Goal: Task Accomplishment & Management: Manage account settings

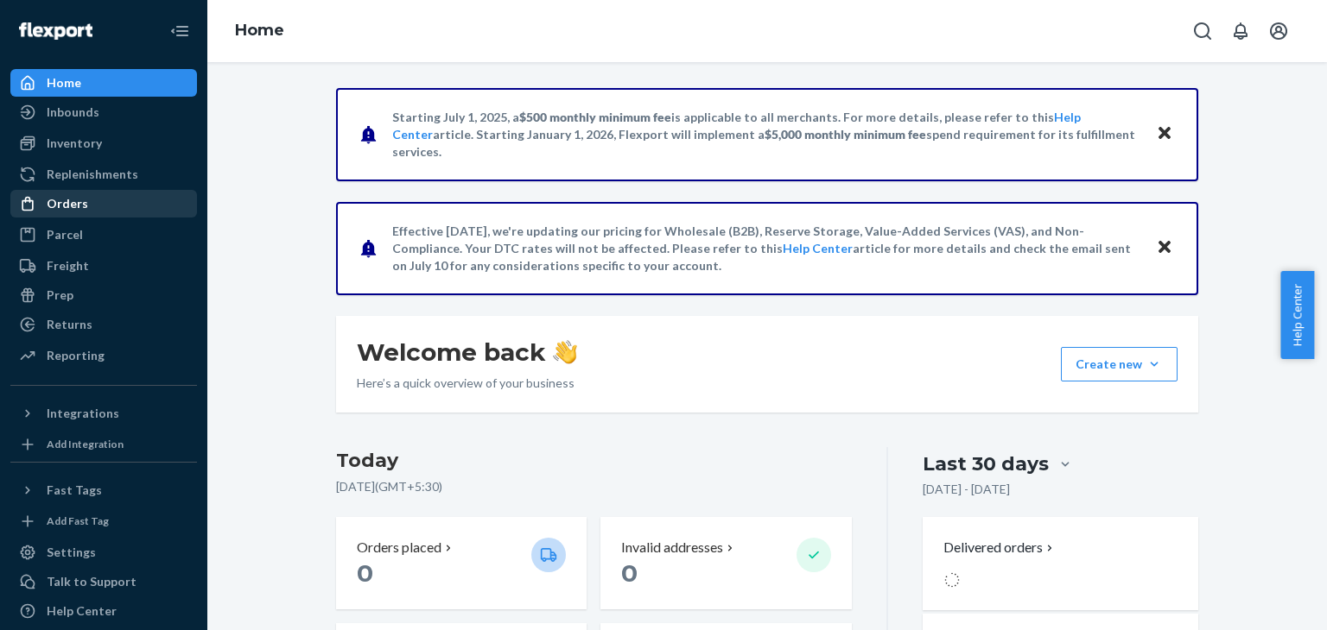
click at [69, 212] on div "Orders" at bounding box center [67, 203] width 41 height 17
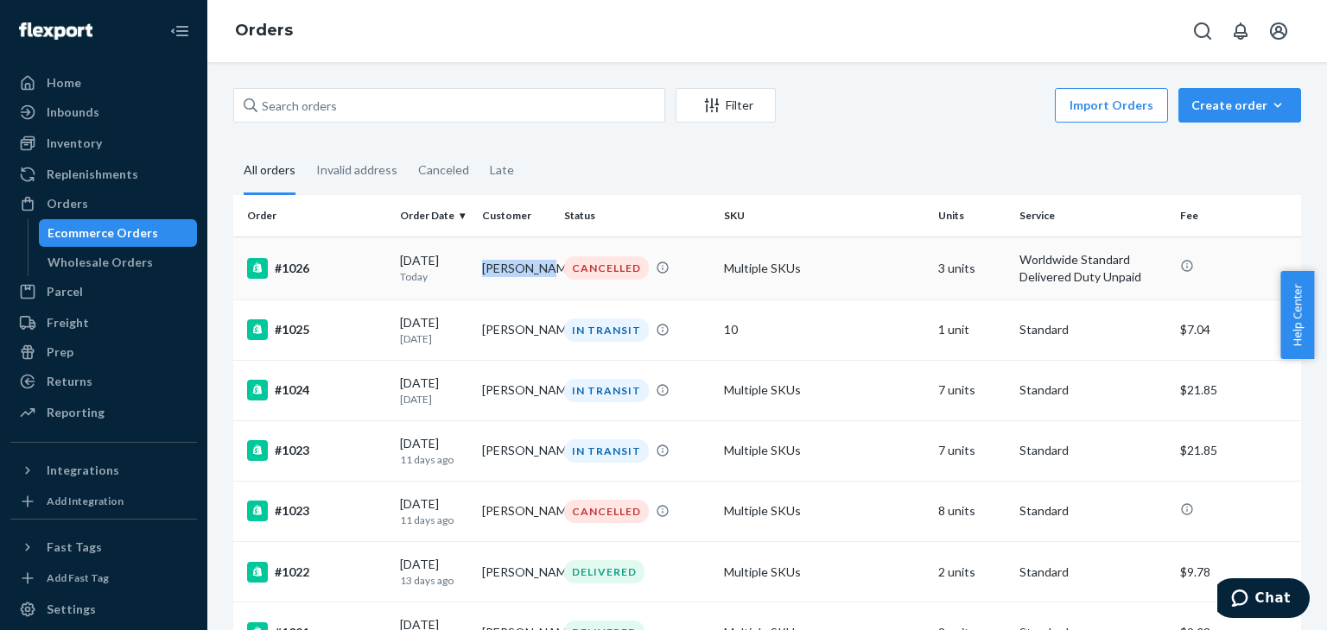
drag, startPoint x: 469, startPoint y: 279, endPoint x: 539, endPoint y: 268, distance: 70.9
click at [539, 268] on tr "#1026 09/23/2025 Today Jen ONeill CANCELLED Multiple SKUs 3 units Worldwide Sta…" at bounding box center [767, 268] width 1068 height 63
copy tr "[PERSON_NAME]"
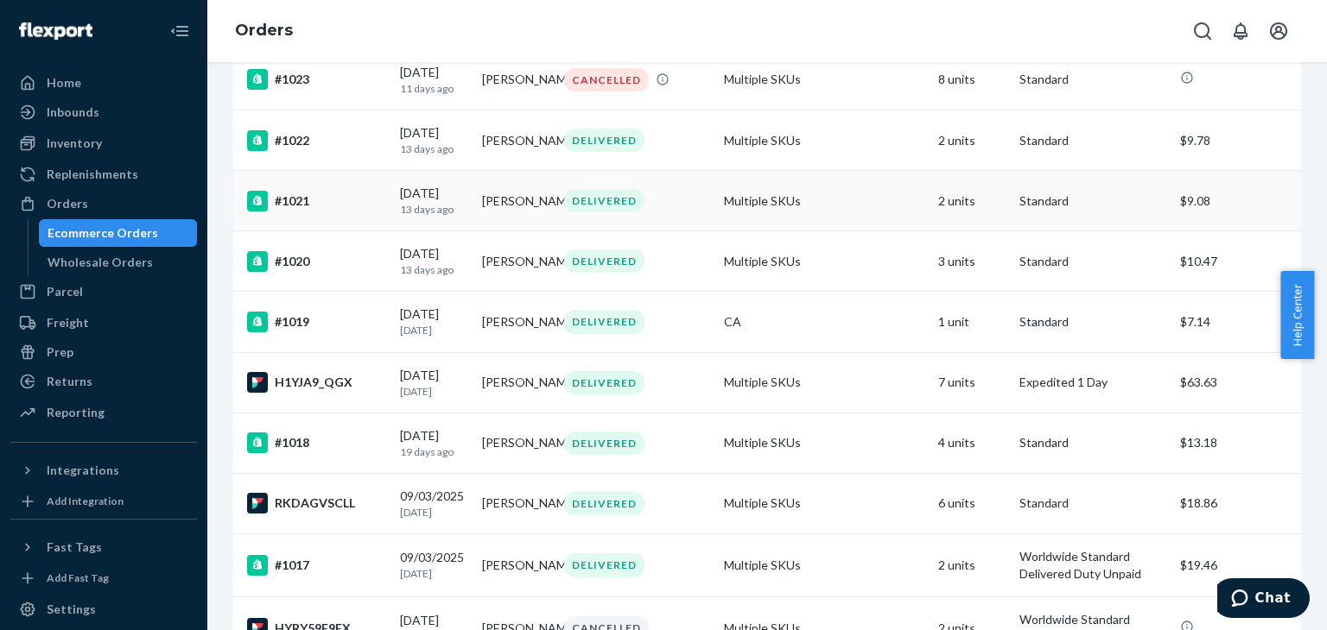
scroll to position [518, 0]
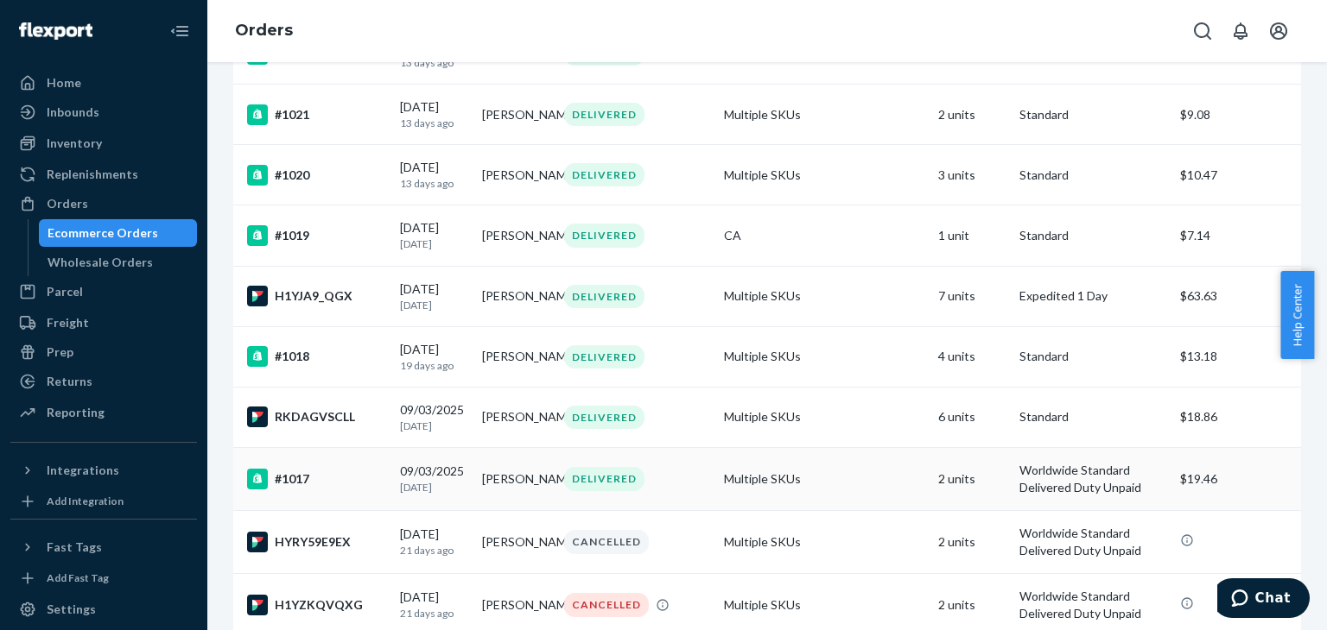
click at [327, 490] on div "#1017" at bounding box center [316, 479] width 139 height 21
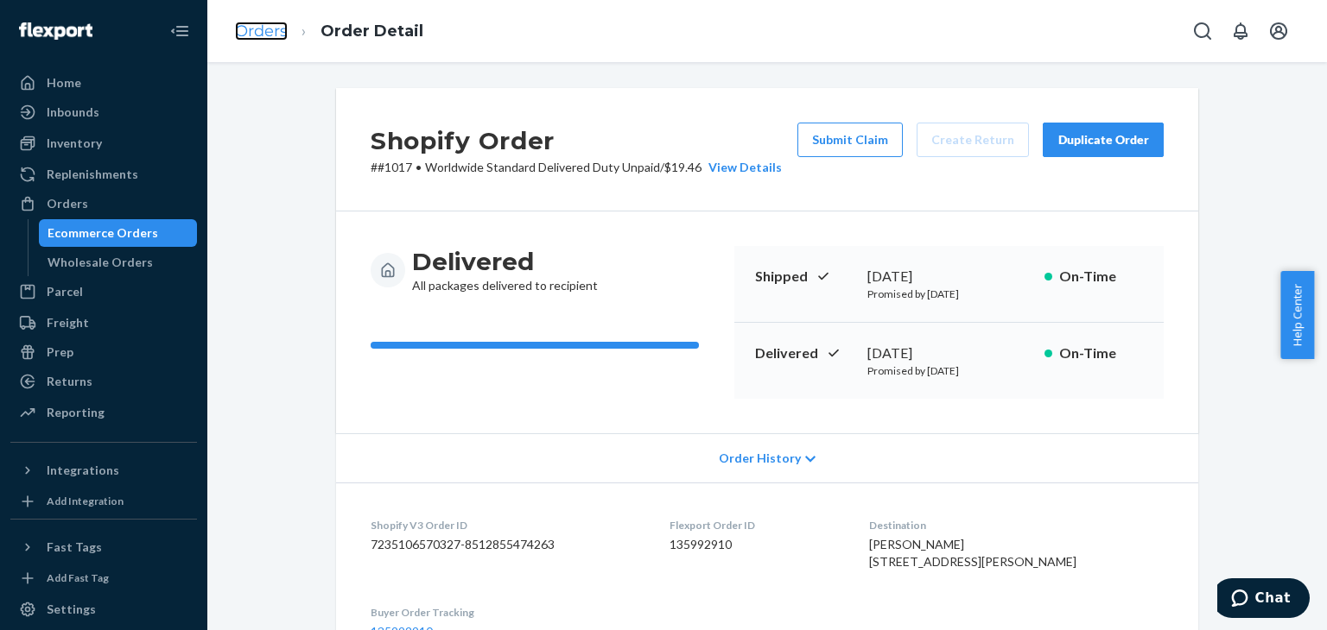
click at [281, 32] on link "Orders" at bounding box center [261, 31] width 53 height 19
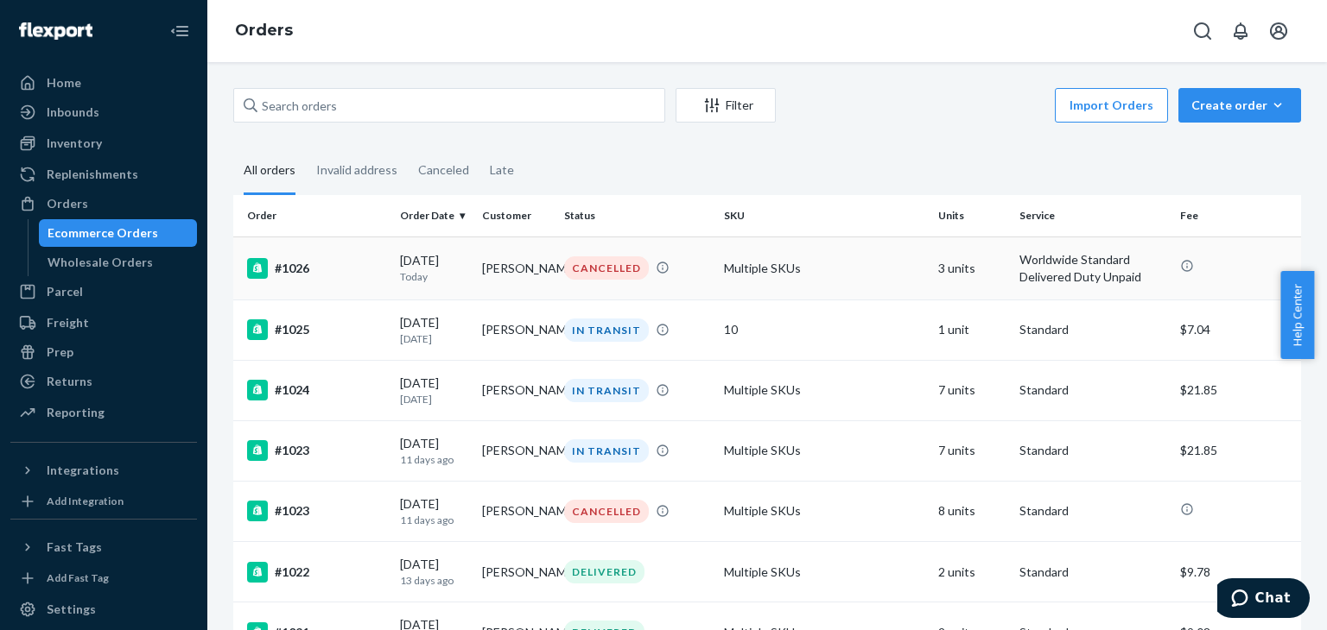
click at [293, 268] on div "#1026" at bounding box center [316, 268] width 139 height 21
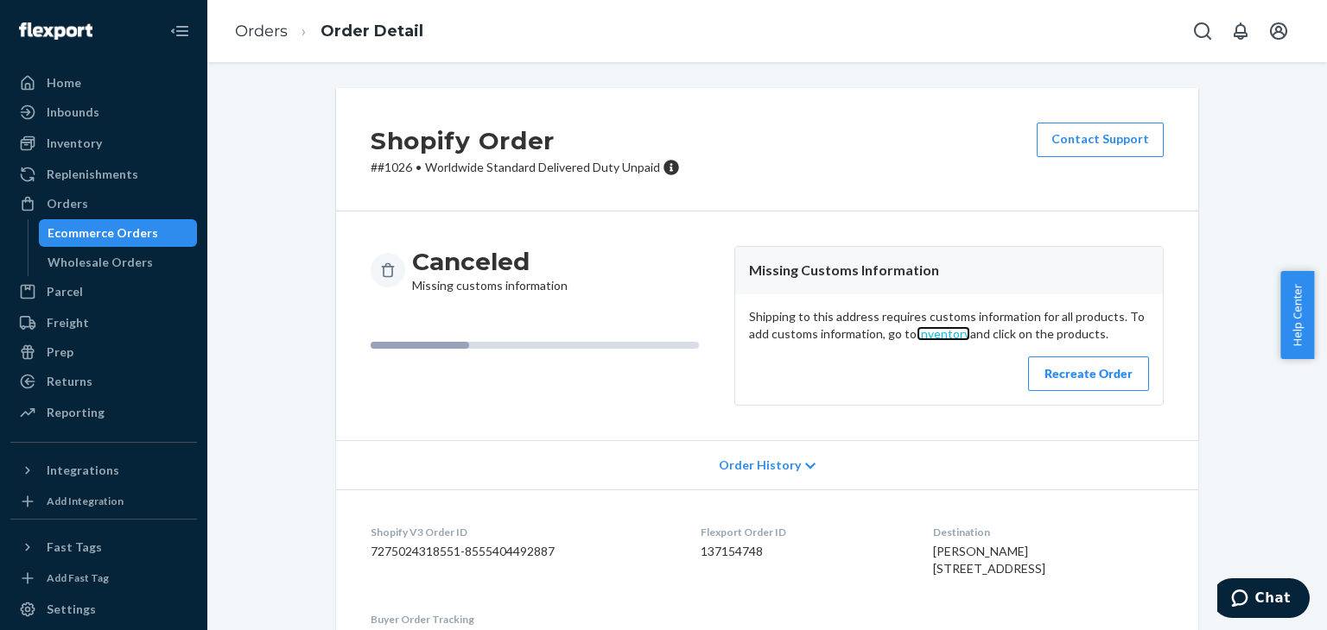
click at [929, 335] on link "Inventory" at bounding box center [943, 333] width 54 height 15
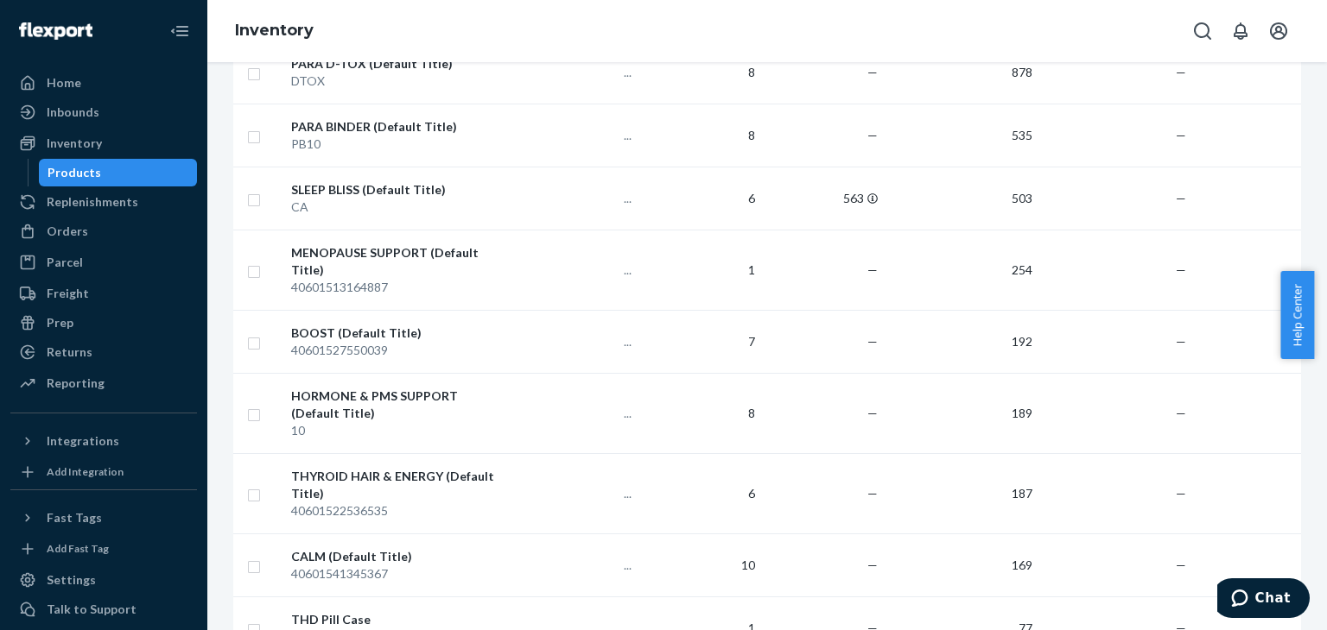
scroll to position [259, 0]
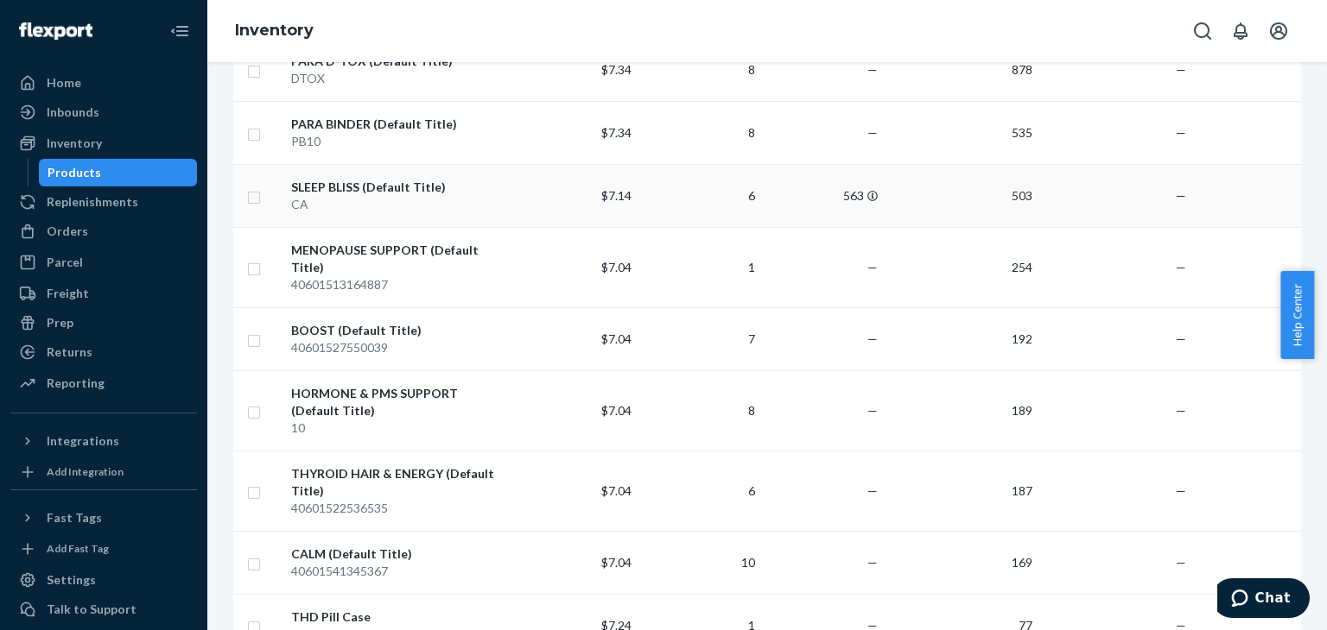
click at [345, 182] on div "SLEEP BLISS (Default Title)" at bounding box center [399, 187] width 217 height 17
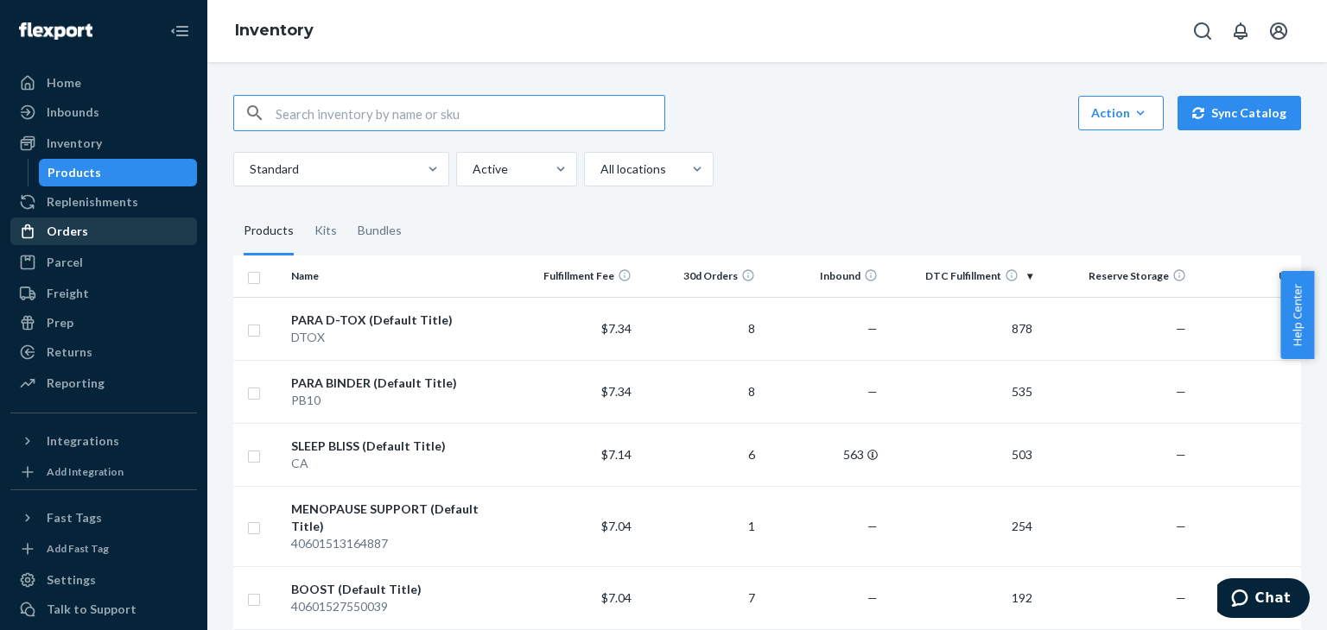
click at [107, 238] on div "Orders" at bounding box center [103, 231] width 183 height 24
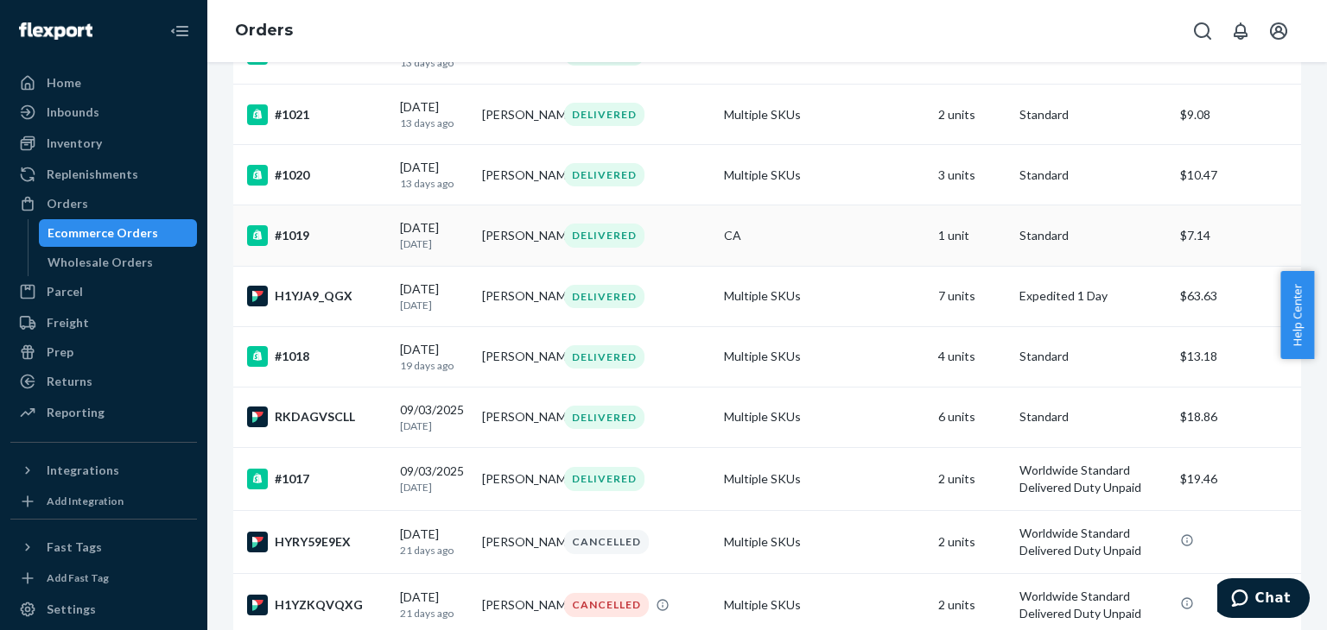
scroll to position [605, 0]
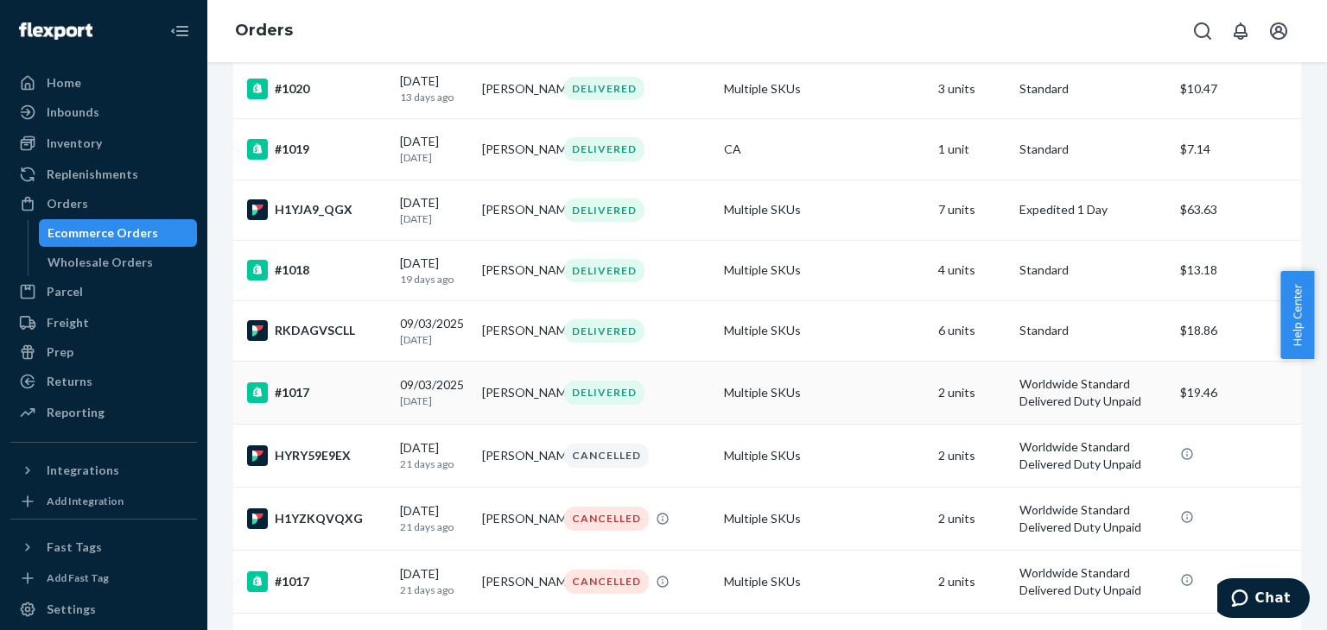
click at [505, 423] on td "[PERSON_NAME]" at bounding box center [516, 393] width 82 height 63
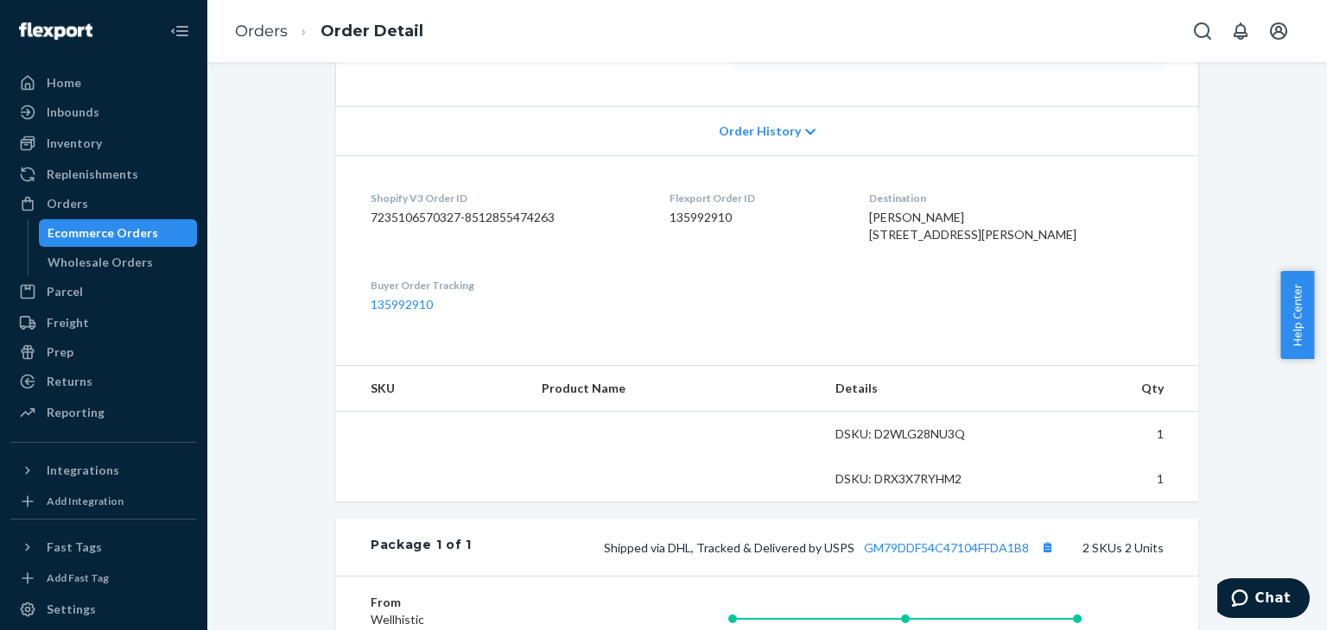
scroll to position [667, 0]
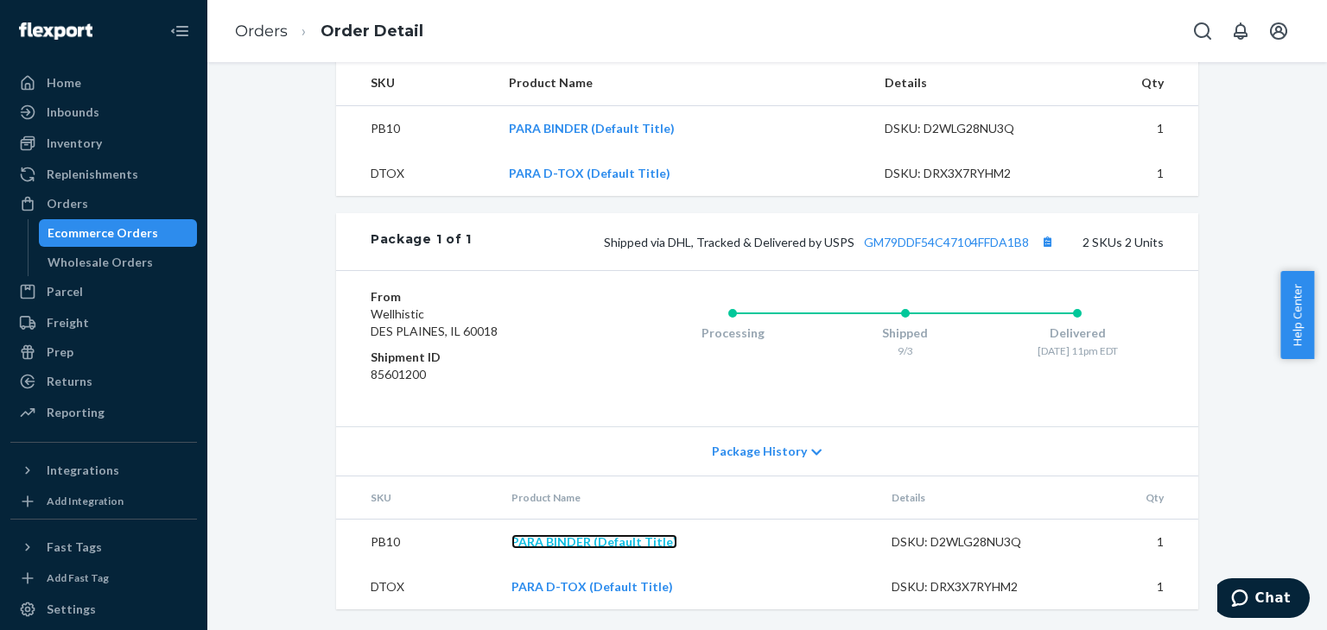
click at [586, 545] on link "PARA BINDER (Default Title)" at bounding box center [594, 542] width 166 height 15
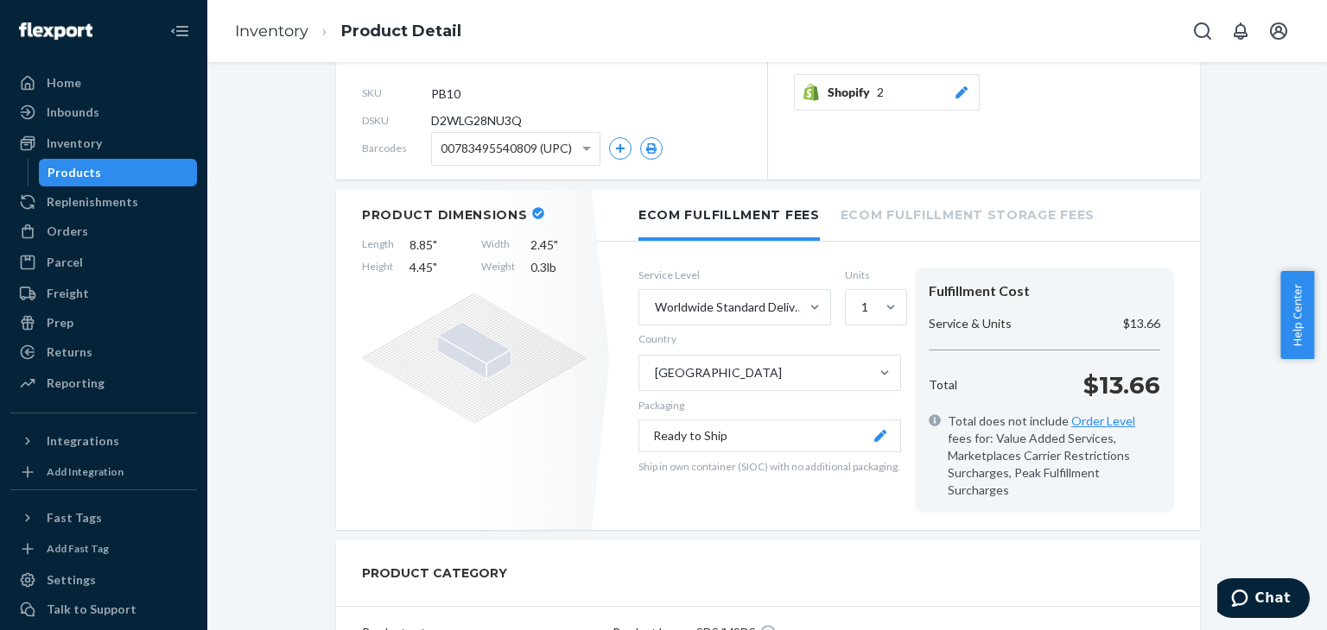
scroll to position [86, 0]
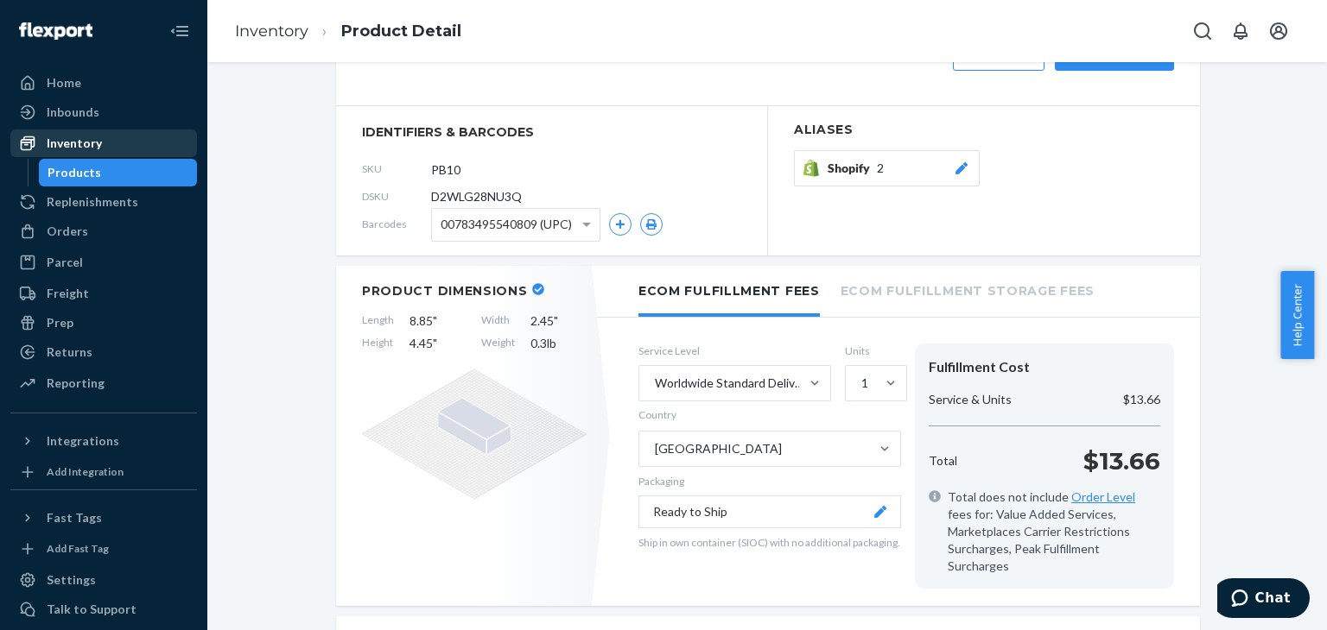
click at [91, 141] on div "Inventory" at bounding box center [74, 143] width 55 height 17
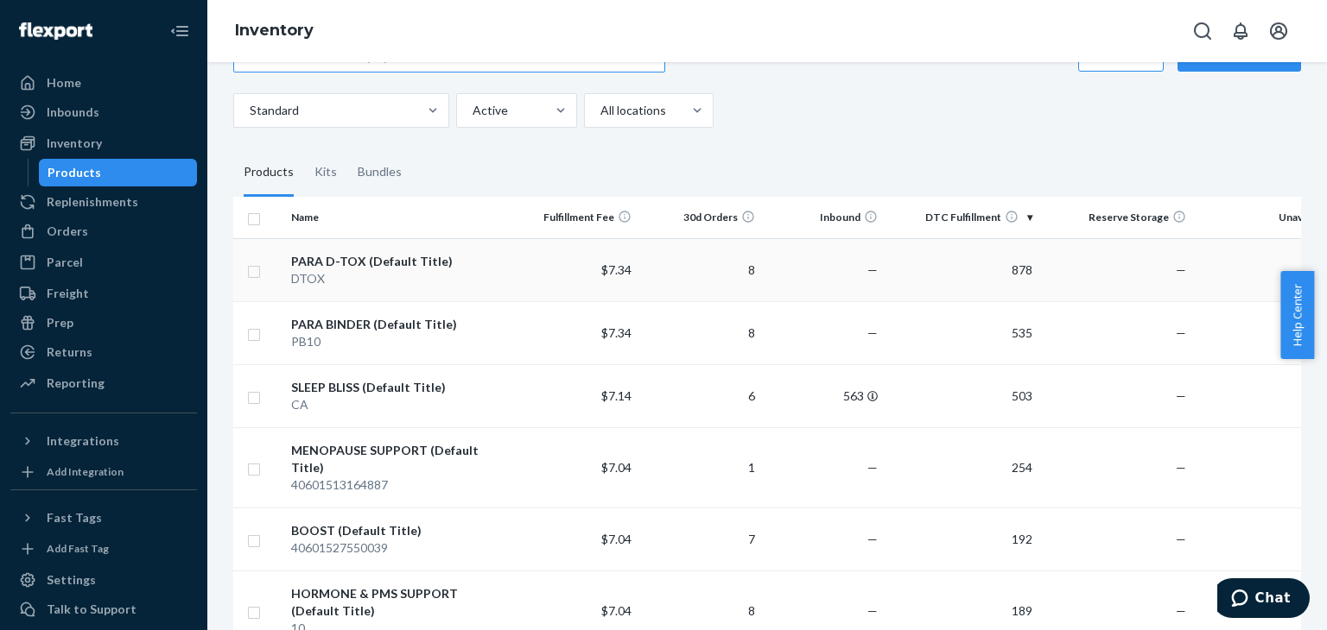
scroll to position [86, 0]
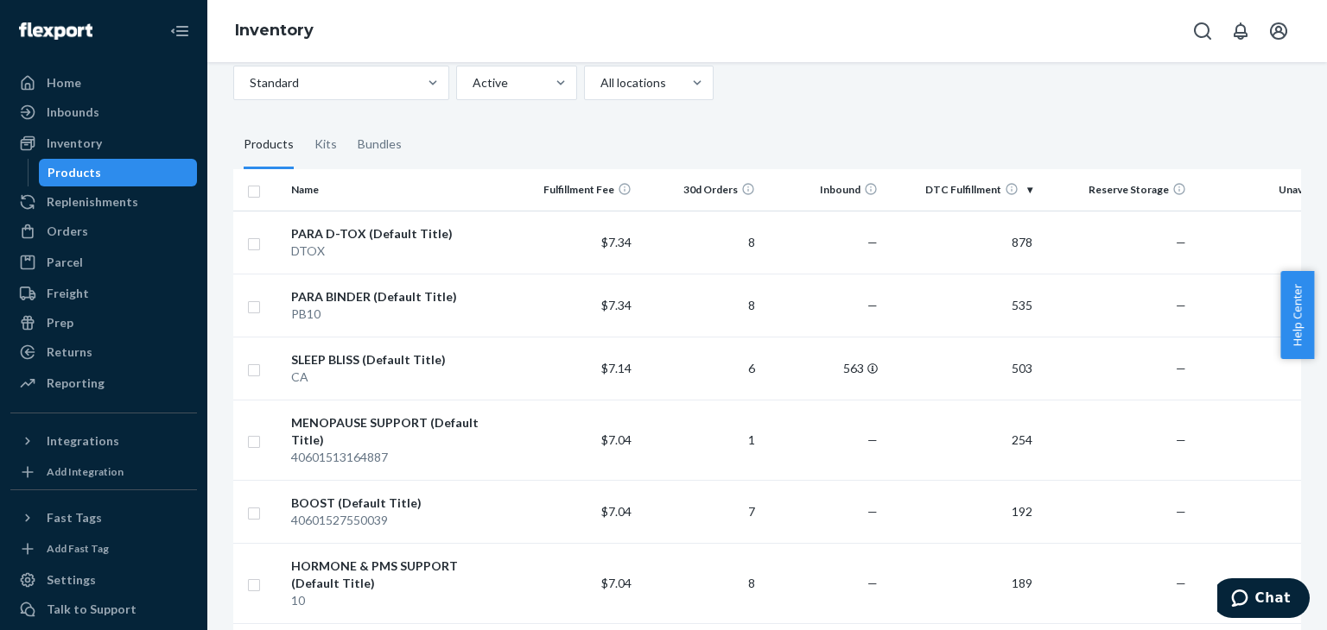
drag, startPoint x: 342, startPoint y: 293, endPoint x: 437, endPoint y: 157, distance: 165.6
click at [437, 157] on fieldset "Products Kits Bundles" at bounding box center [767, 145] width 1068 height 48
click at [326, 239] on div "PARA D-TOX (Default Title)" at bounding box center [399, 233] width 217 height 17
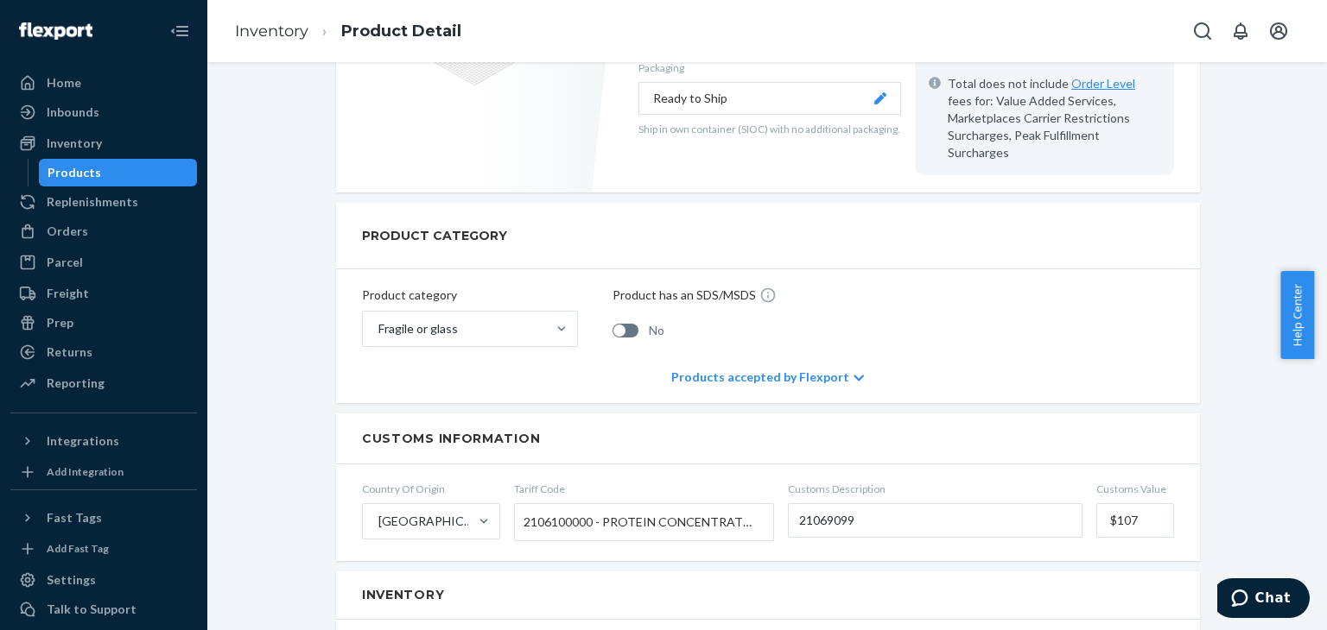
scroll to position [619, 0]
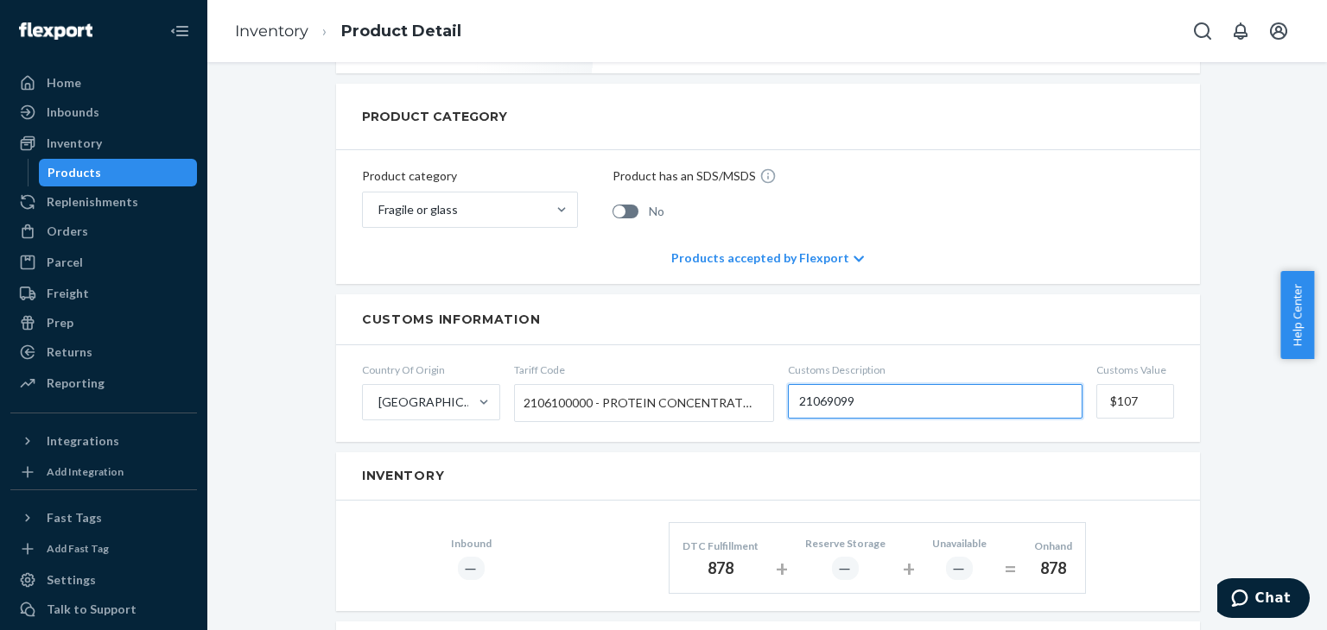
drag, startPoint x: 860, startPoint y: 383, endPoint x: 922, endPoint y: 374, distance: 62.8
click at [761, 381] on form "Country Of Origin United States Tariff Code 2106100000 - PROTEIN CONCENTRATES A…" at bounding box center [768, 393] width 864 height 97
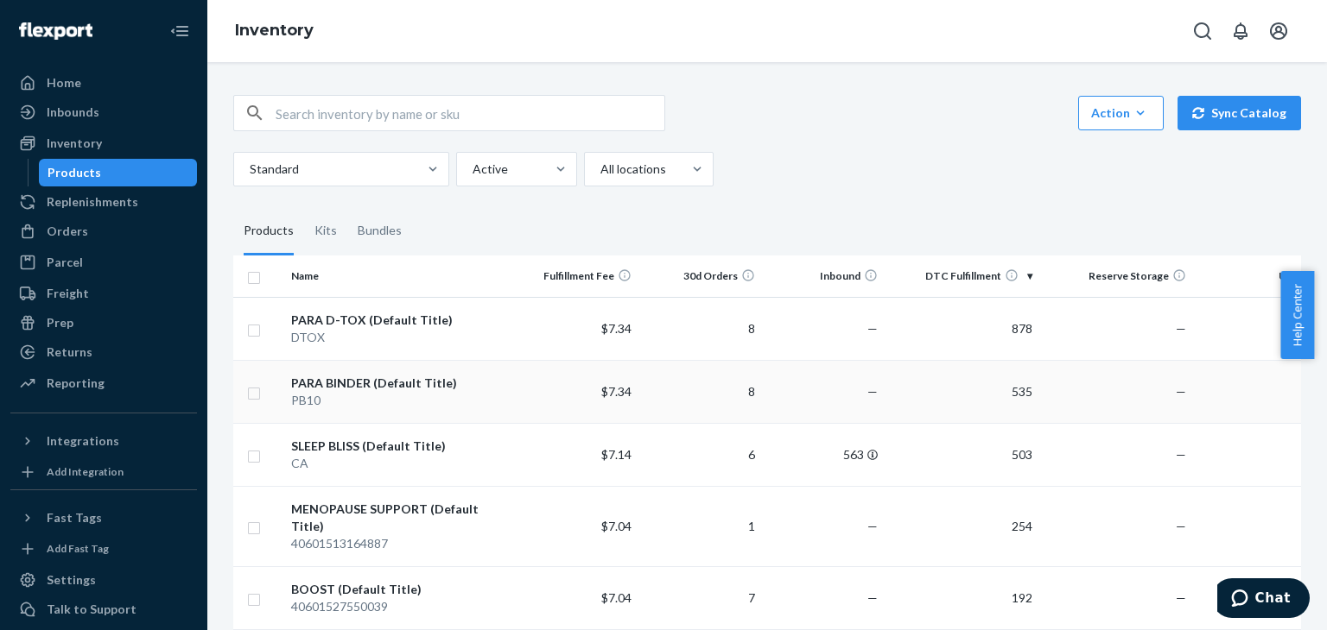
click at [347, 382] on div "PARA BINDER (Default Title)" at bounding box center [399, 383] width 217 height 17
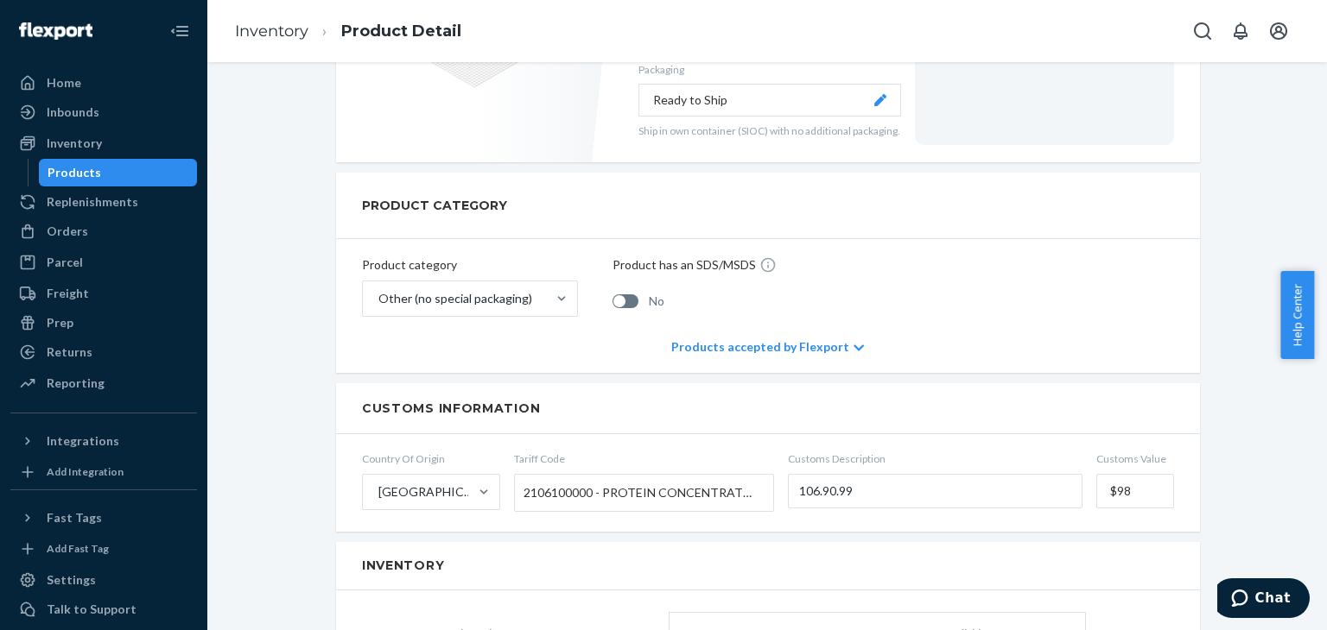
scroll to position [518, 0]
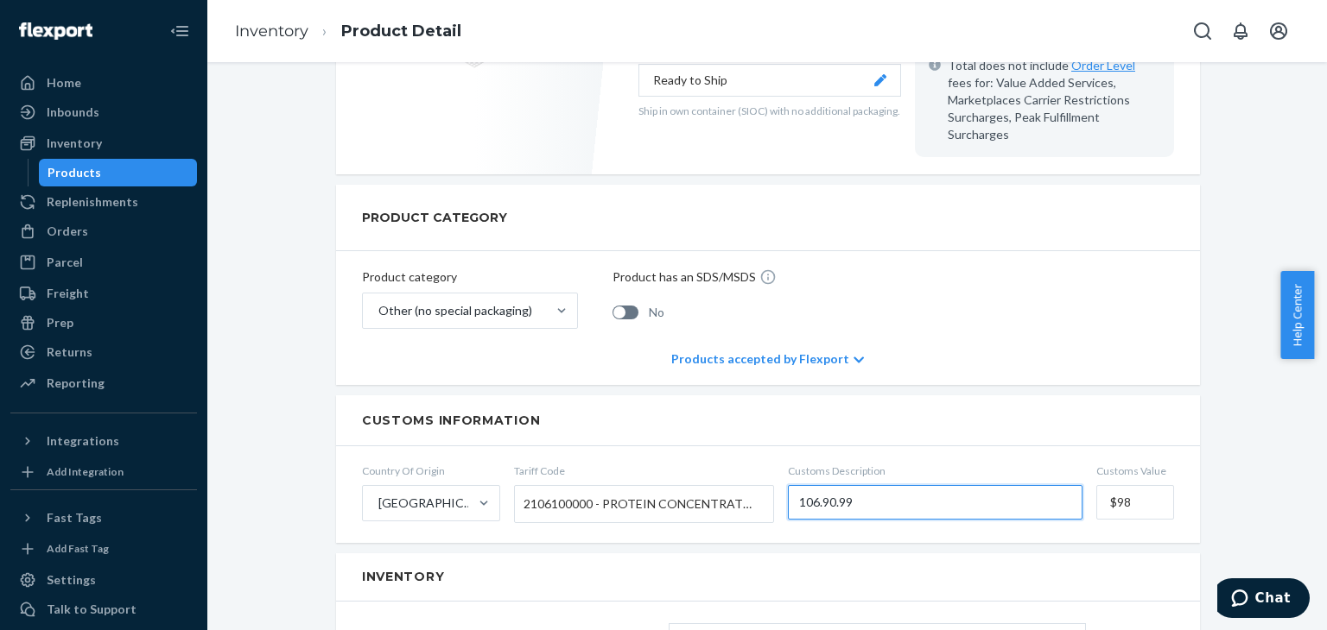
drag, startPoint x: 802, startPoint y: 489, endPoint x: 713, endPoint y: 495, distance: 89.2
click at [713, 495] on form "Country Of Origin United States Tariff Code 2106100000 - PROTEIN CONCENTRATES A…" at bounding box center [768, 495] width 864 height 97
drag, startPoint x: 832, startPoint y: 485, endPoint x: 808, endPoint y: 489, distance: 24.6
click at [808, 489] on input "106.90.99" at bounding box center [935, 502] width 295 height 35
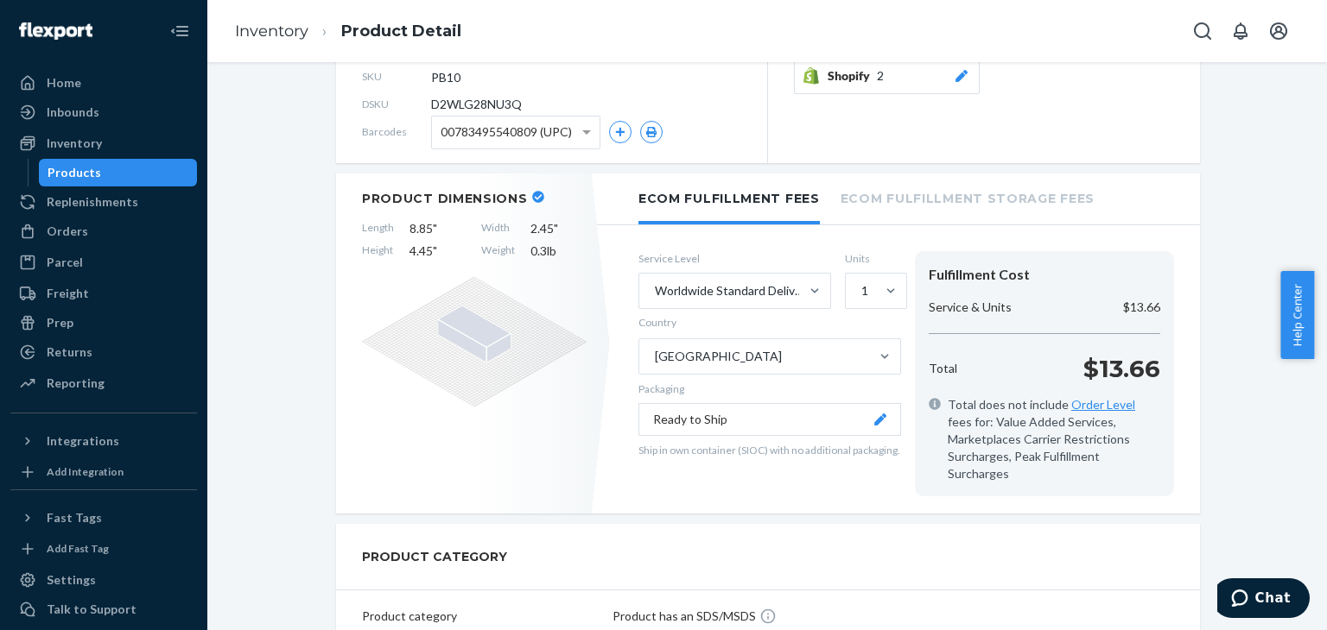
scroll to position [0, 0]
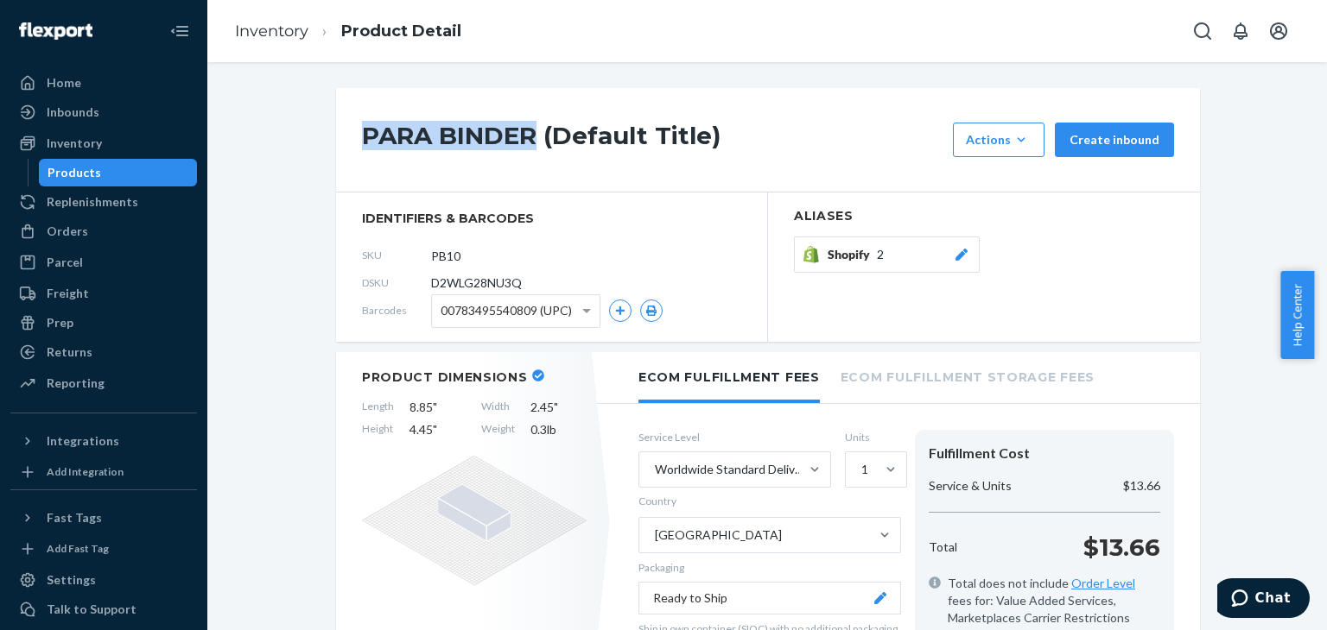
drag, startPoint x: 356, startPoint y: 140, endPoint x: 531, endPoint y: 129, distance: 175.7
click at [531, 129] on h1 "PARA BINDER (Default Title)" at bounding box center [653, 140] width 582 height 35
copy h1 "PARA BINDER"
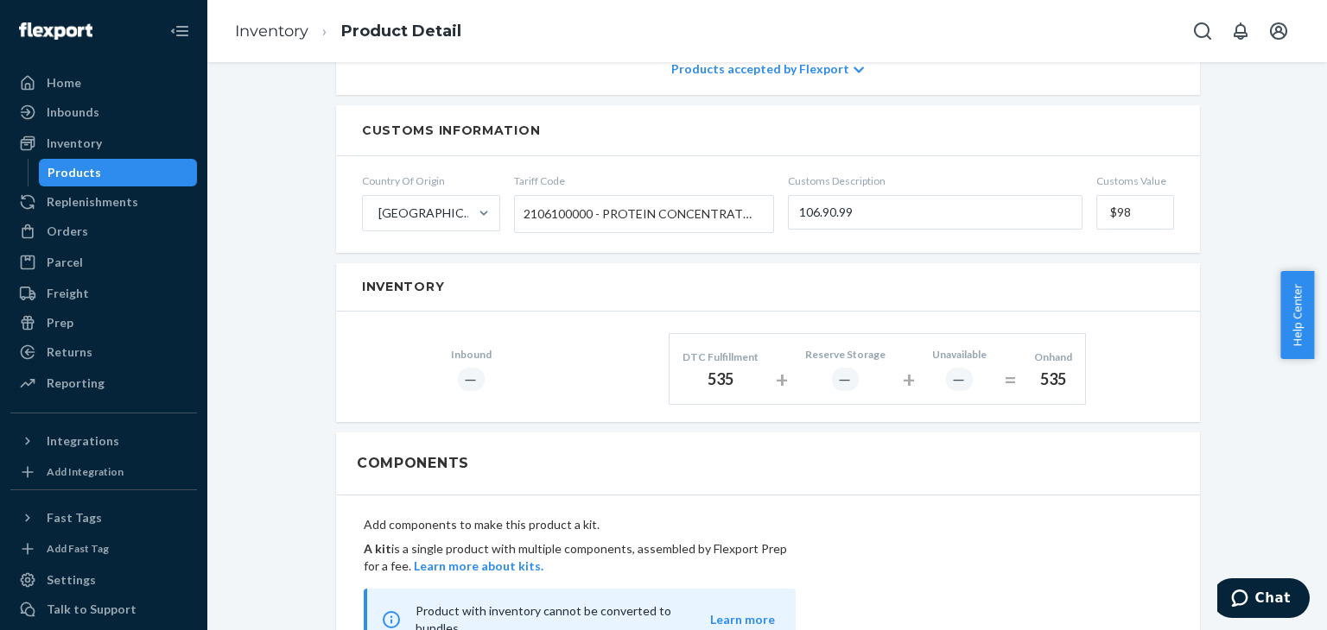
scroll to position [691, 0]
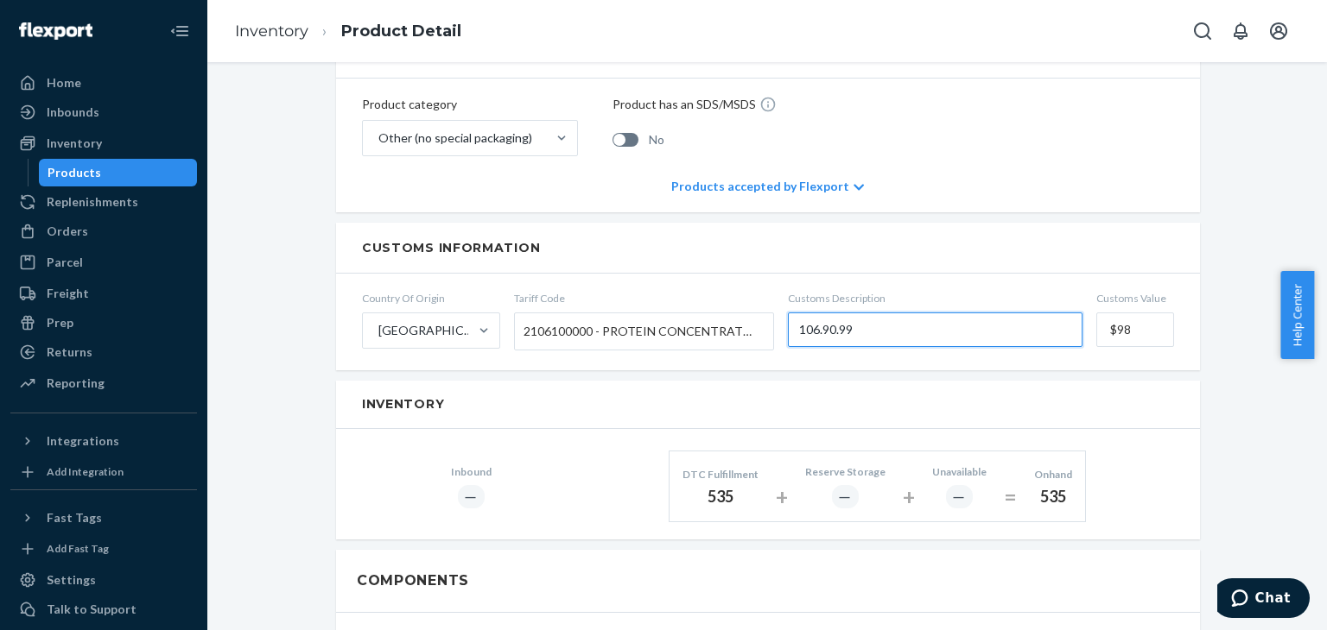
drag, startPoint x: 873, startPoint y: 307, endPoint x: 739, endPoint y: 319, distance: 134.4
click at [739, 319] on form "Country Of Origin United States Tariff Code 2106100000 - PROTEIN CONCENTRATES A…" at bounding box center [768, 322] width 864 height 97
paste input "PARA BINDER"
type input "PARA BINDER"
click at [895, 355] on div "PARA BINDER (Default Title) Actions Add components Hide Request removal Create …" at bounding box center [767, 489] width 862 height 2185
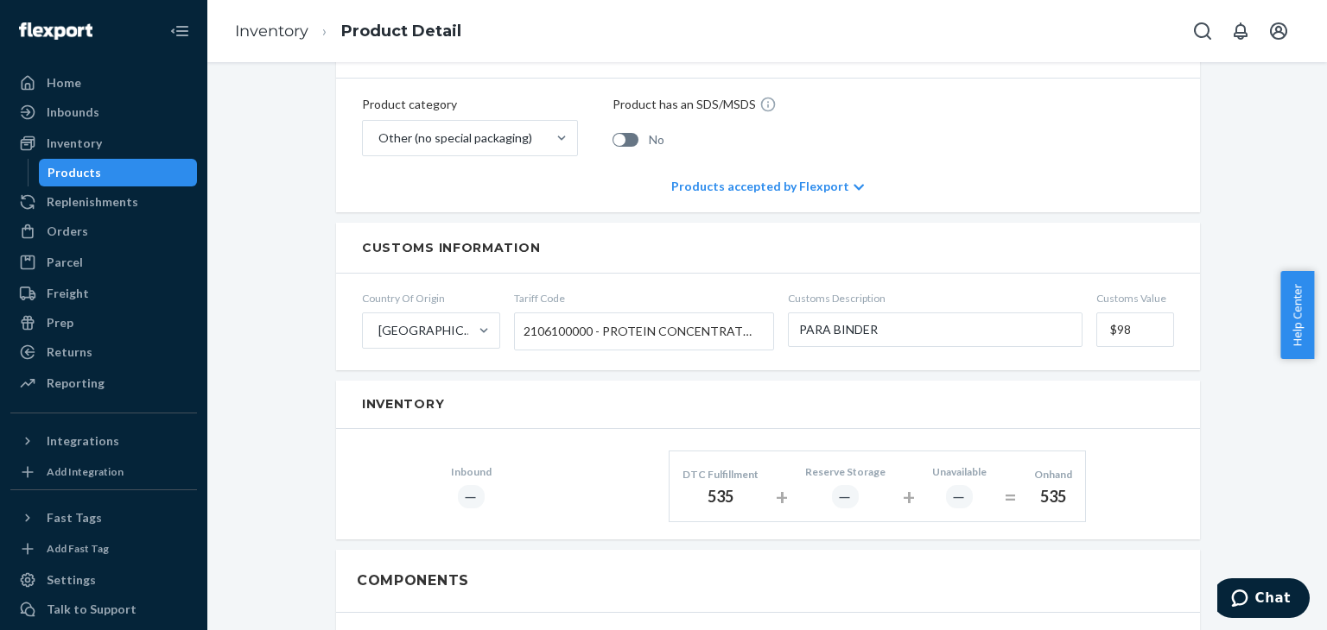
drag, startPoint x: 1137, startPoint y: 309, endPoint x: 1092, endPoint y: 312, distance: 45.0
click at [1096, 313] on input "$98" at bounding box center [1135, 330] width 78 height 35
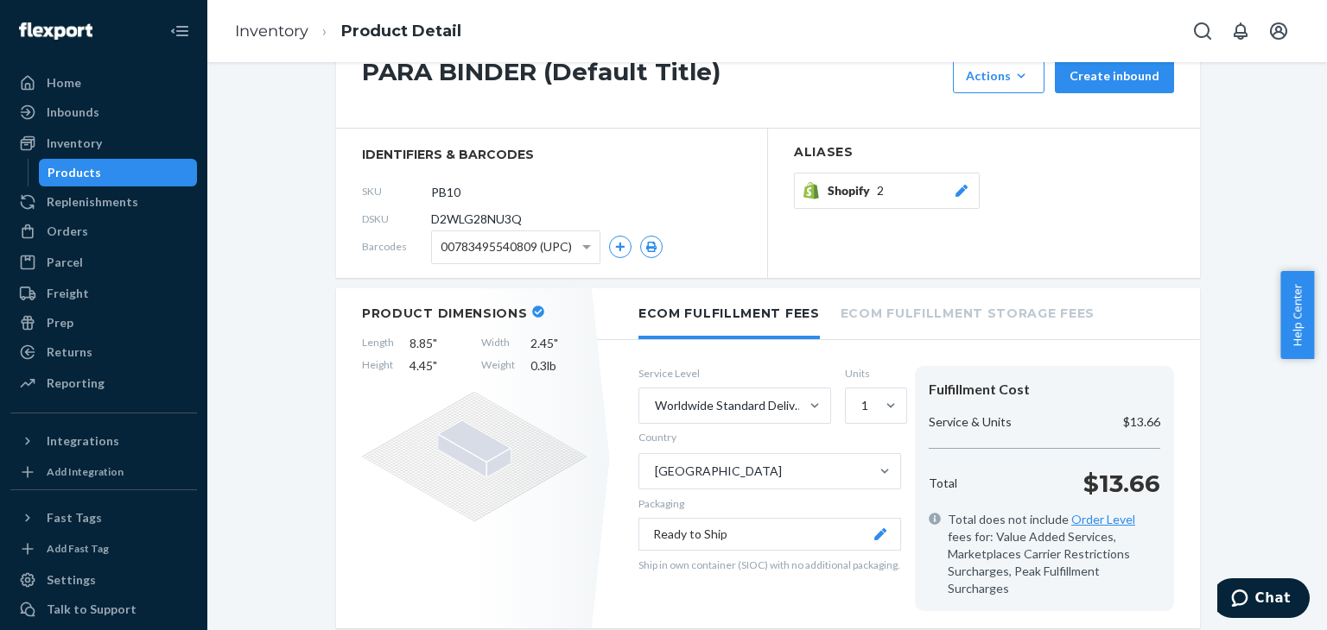
scroll to position [0, 0]
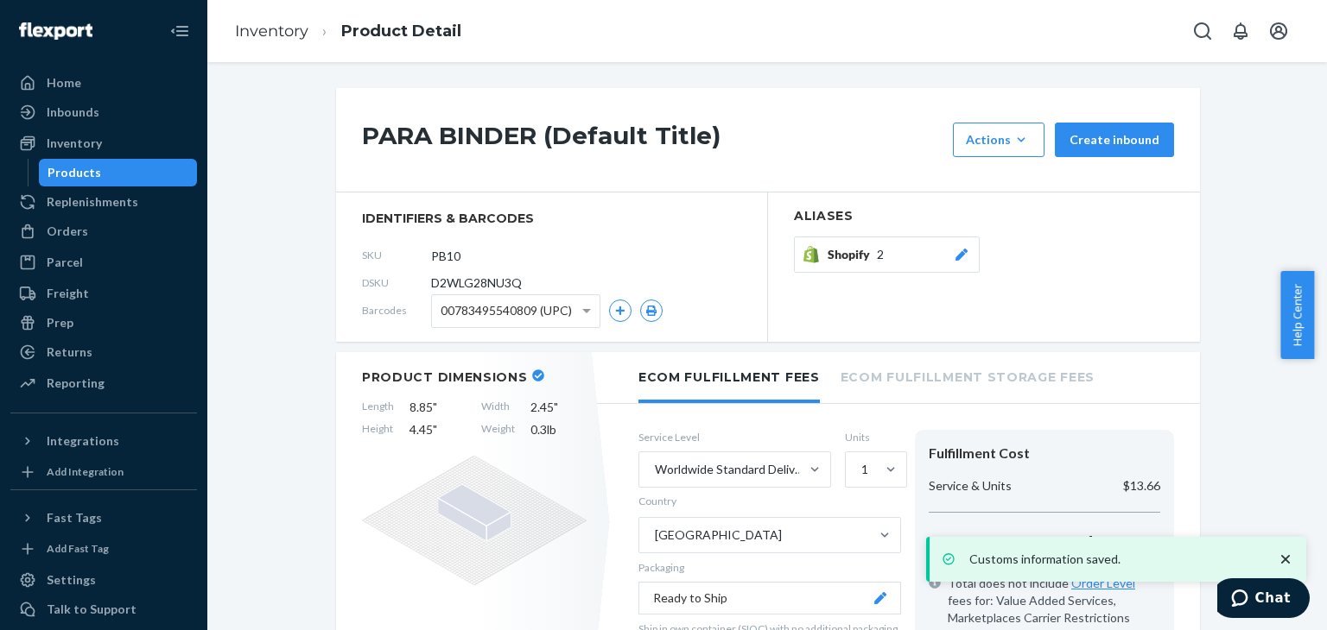
type input "$99"
click at [1054, 259] on div "Shopify 2" at bounding box center [984, 259] width 380 height 45
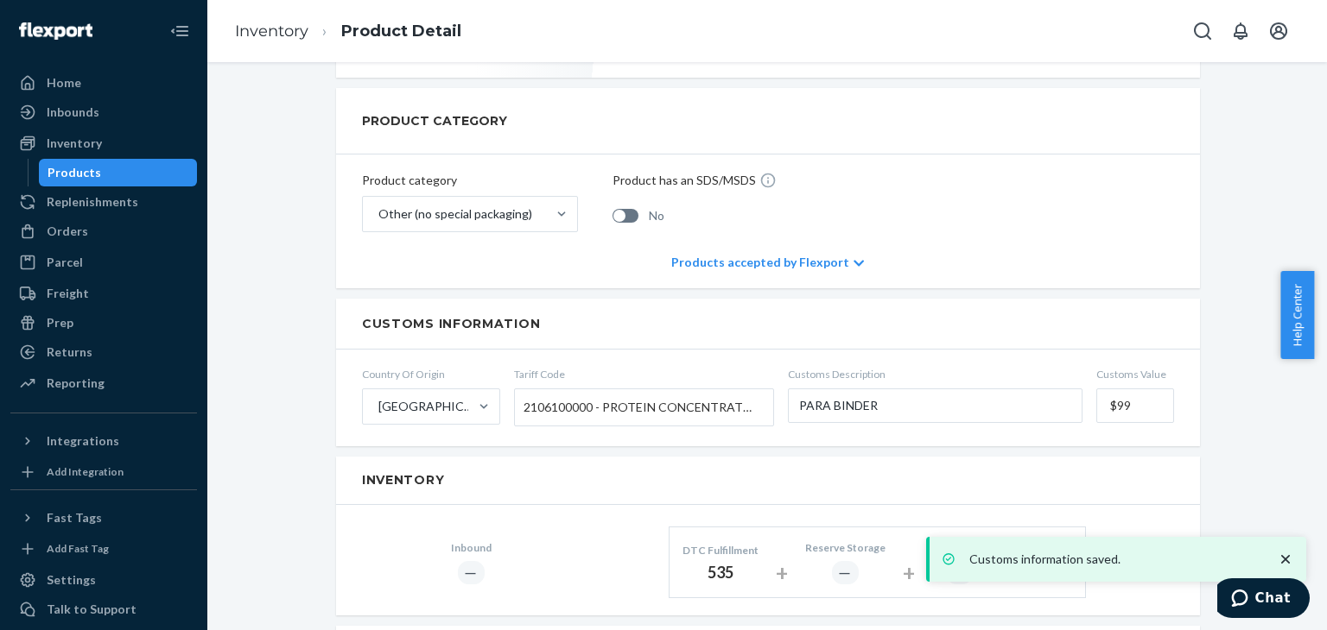
scroll to position [777, 0]
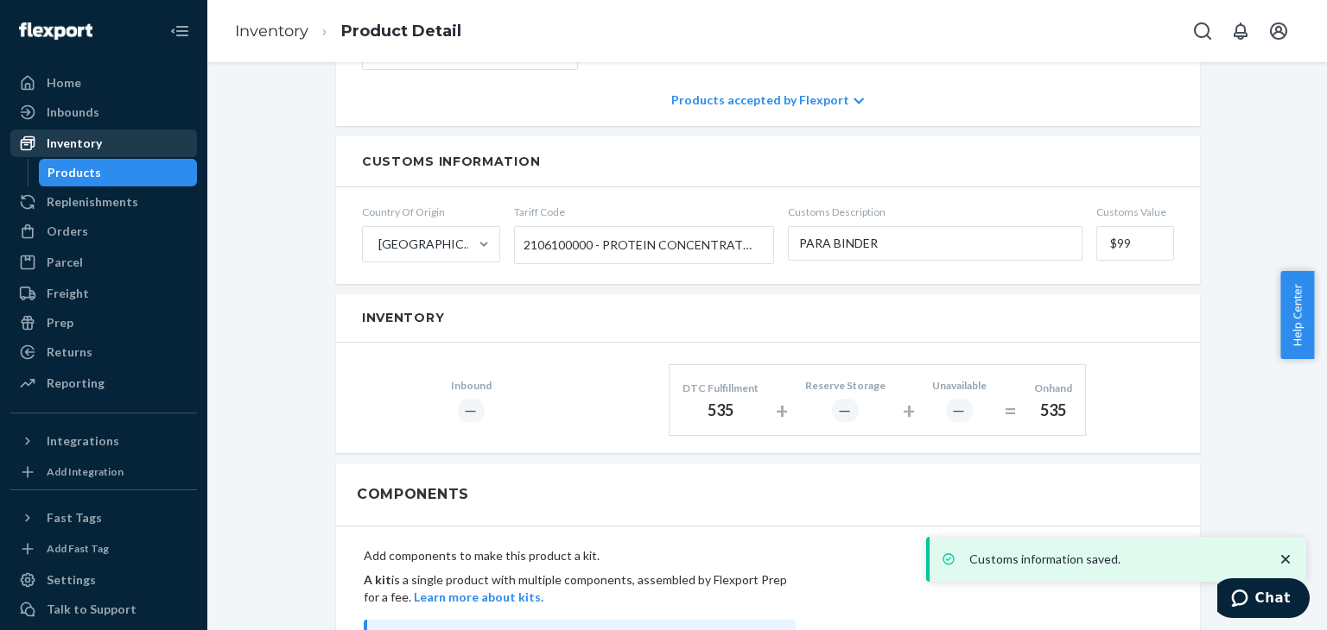
click at [106, 145] on div "Inventory" at bounding box center [103, 143] width 183 height 24
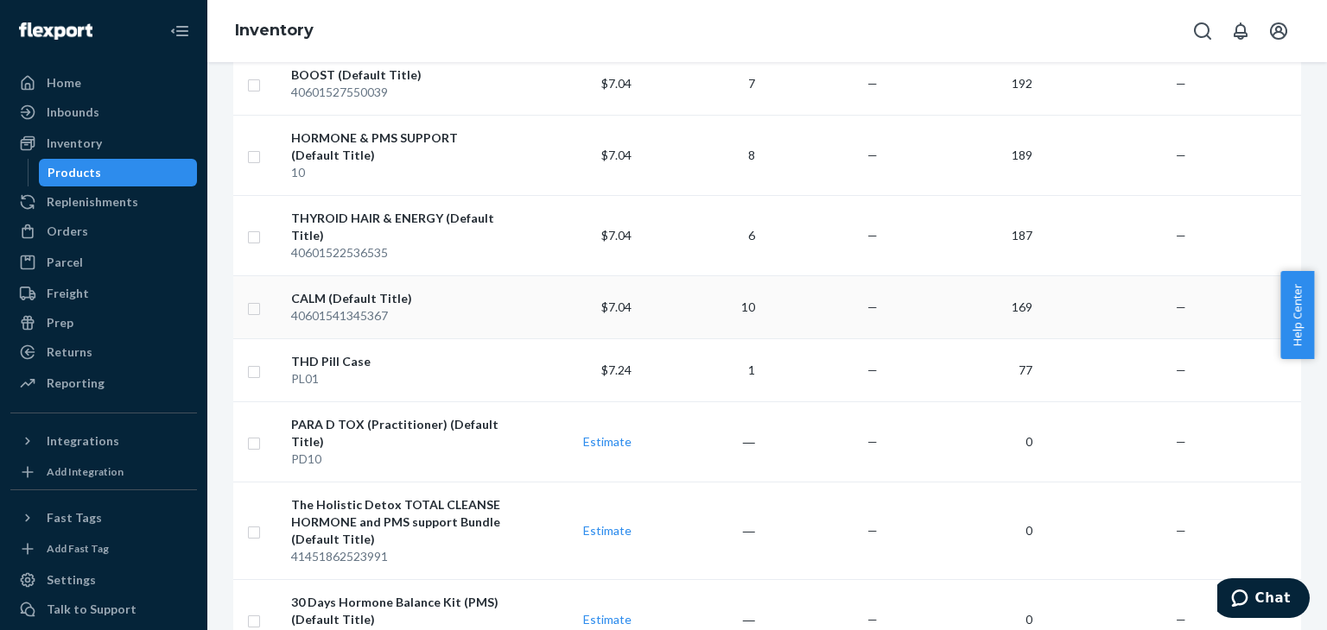
scroll to position [518, 0]
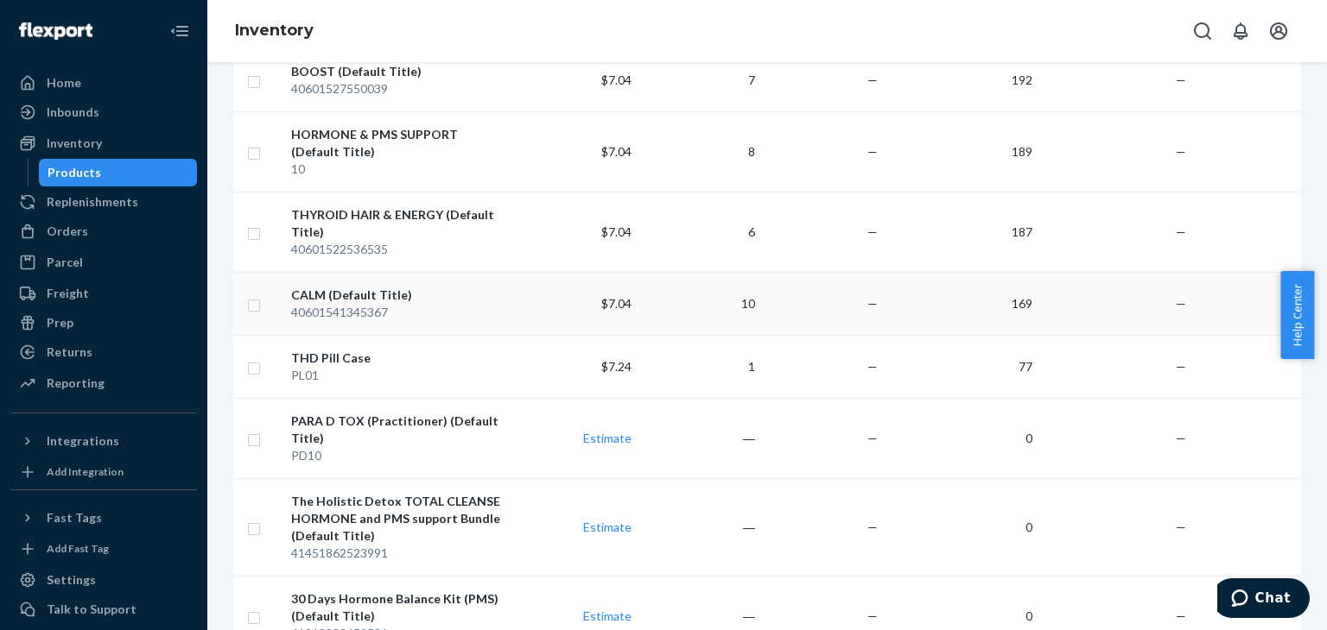
click at [325, 287] on div "CALM (Default Title)" at bounding box center [399, 295] width 217 height 17
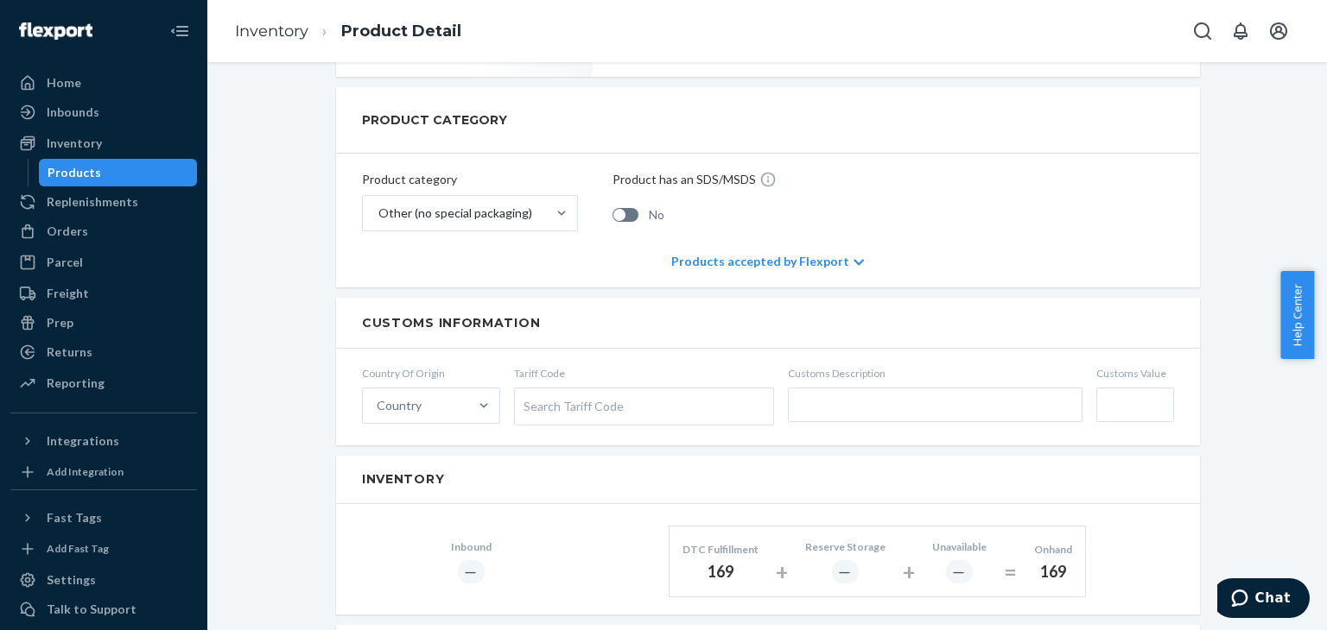
scroll to position [691, 0]
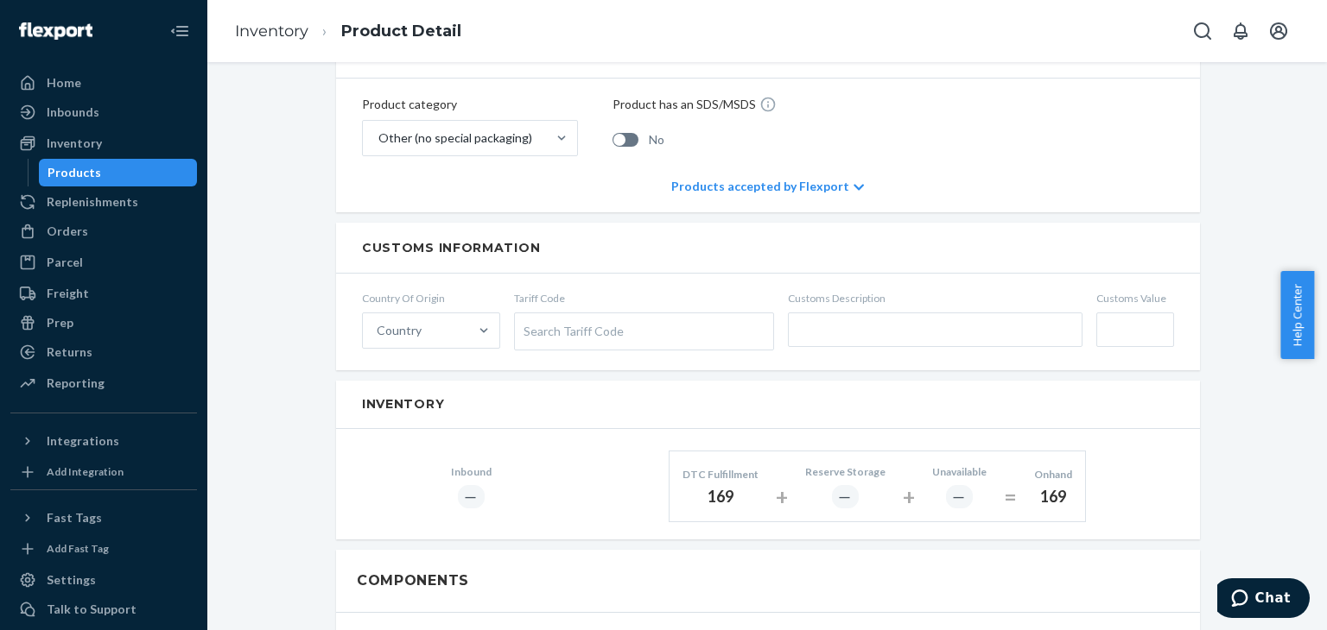
click at [1108, 315] on input "Customs Value" at bounding box center [1135, 330] width 78 height 35
type input "$9"
type input "$80"
click at [865, 313] on input "text" at bounding box center [935, 330] width 295 height 35
click at [673, 314] on div "Search Tariff Code" at bounding box center [644, 332] width 258 height 36
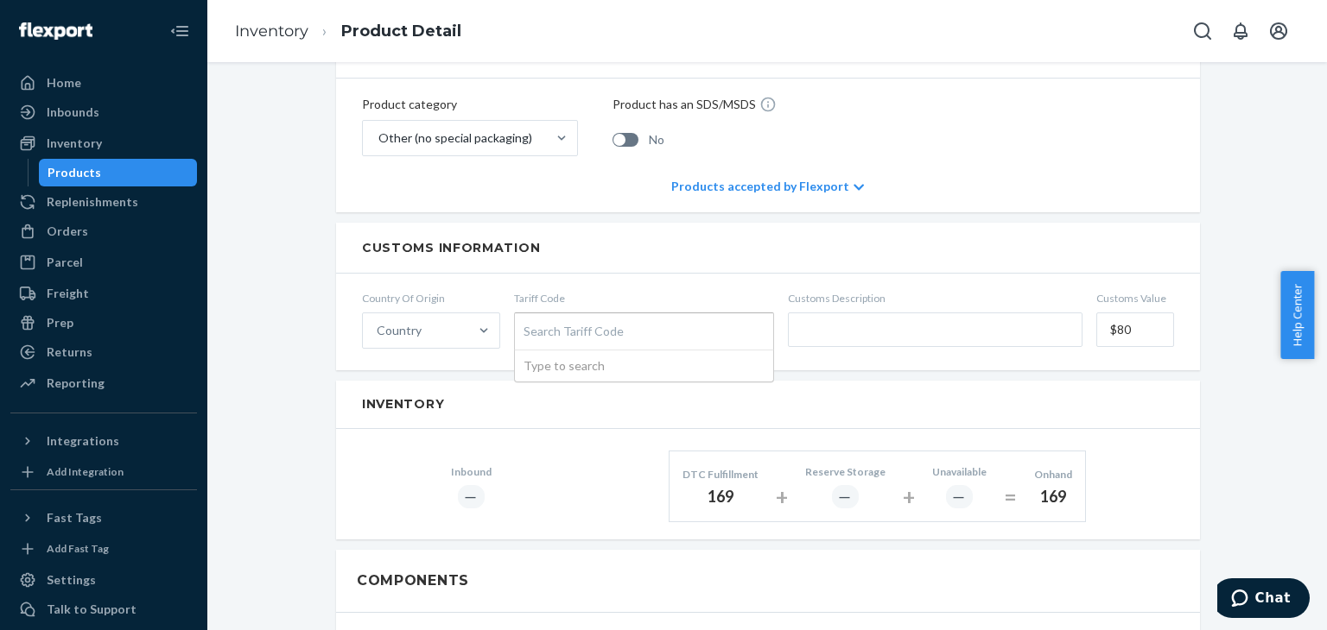
click at [528, 315] on input "Tariff Code Search Tariff Code Type to search" at bounding box center [525, 331] width 4 height 32
click at [884, 317] on input "text" at bounding box center [935, 330] width 295 height 35
type input "21069099"
drag, startPoint x: 878, startPoint y: 301, endPoint x: 836, endPoint y: 314, distance: 43.7
click at [748, 319] on form "Country Of Origin Country Tariff Code Search Tariff Code Customs Description 21…" at bounding box center [768, 322] width 864 height 97
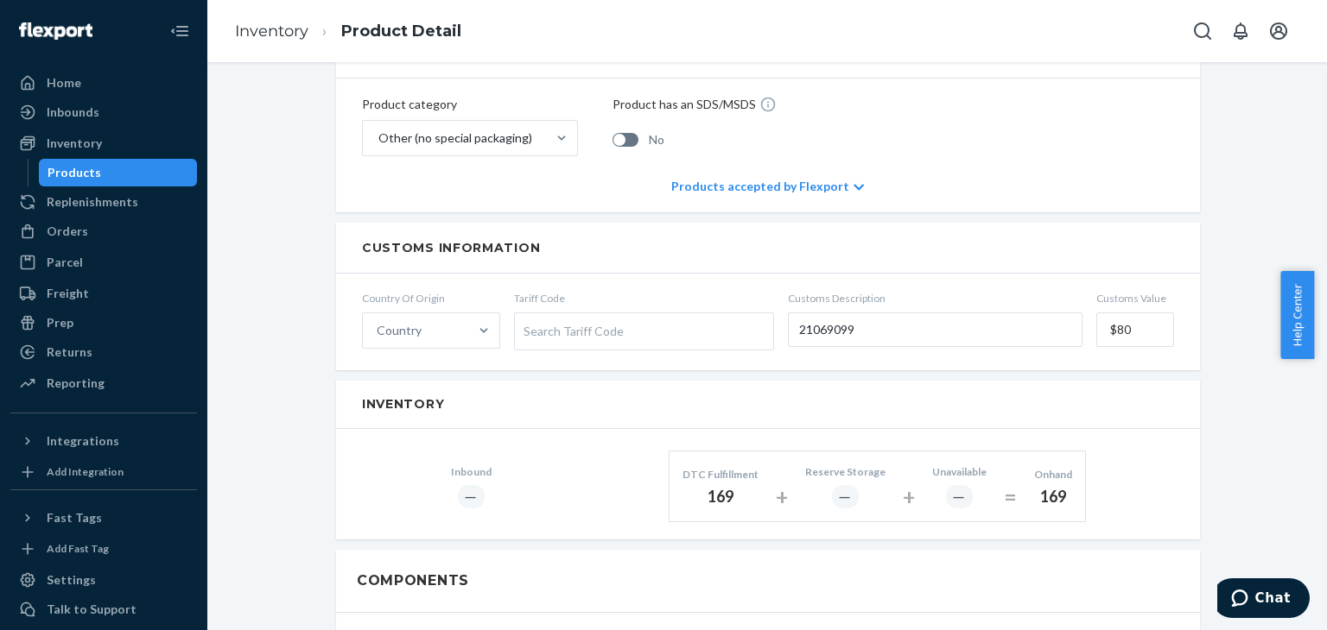
click at [580, 315] on div "Search Tariff Code" at bounding box center [644, 332] width 258 height 36
click at [528, 315] on input "Tariff Code Search Tariff Code" at bounding box center [525, 331] width 4 height 32
drag, startPoint x: 580, startPoint y: 313, endPoint x: 551, endPoint y: 315, distance: 29.5
click at [551, 315] on div "Search Tariff Code" at bounding box center [644, 332] width 258 height 36
click at [528, 315] on input "Tariff Code Search Tariff Code Type to search" at bounding box center [525, 331] width 4 height 32
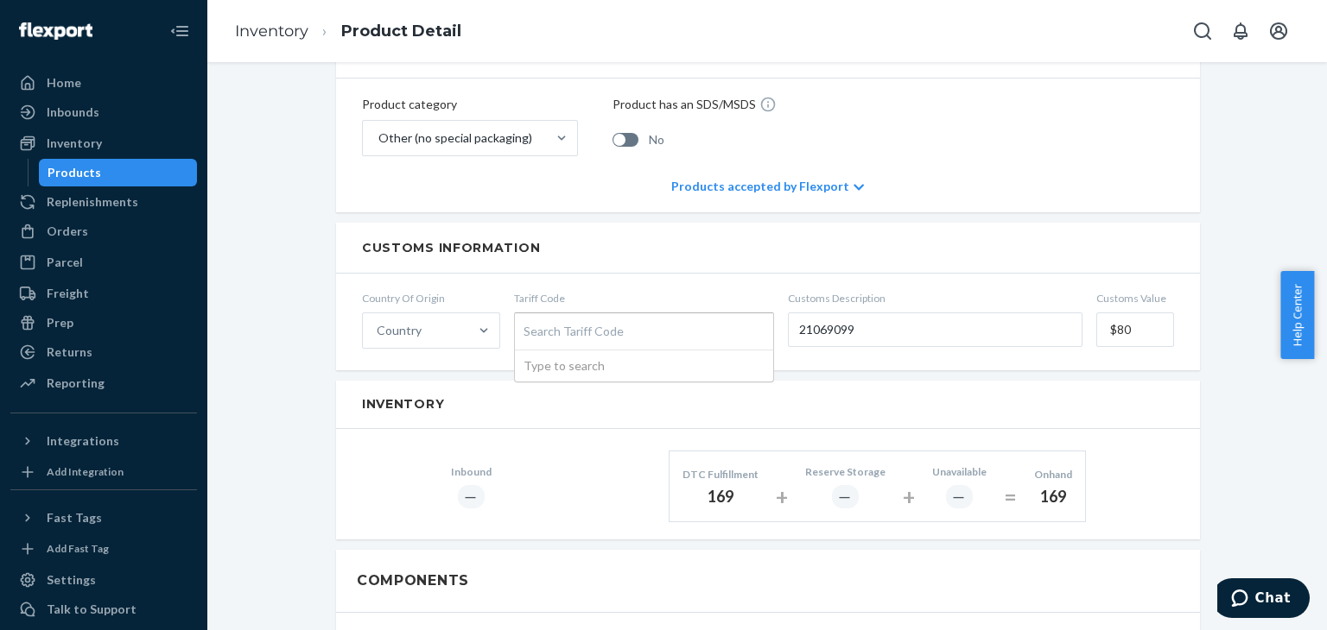
paste input "21069099"
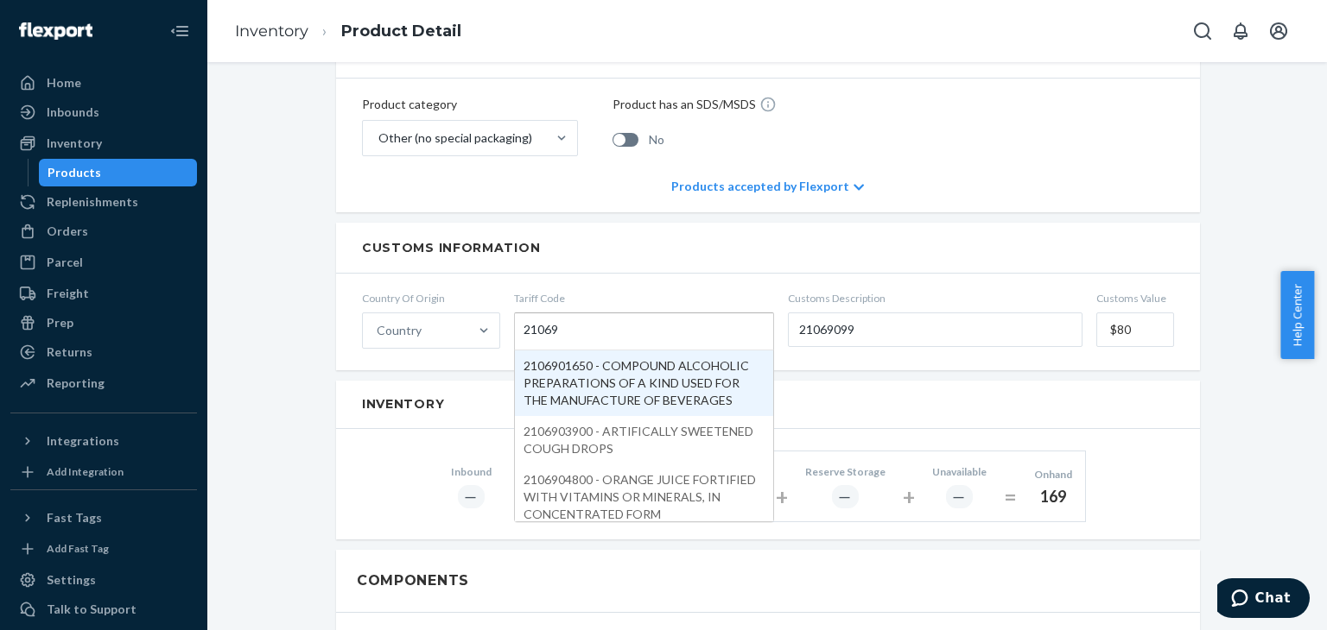
type input "2106"
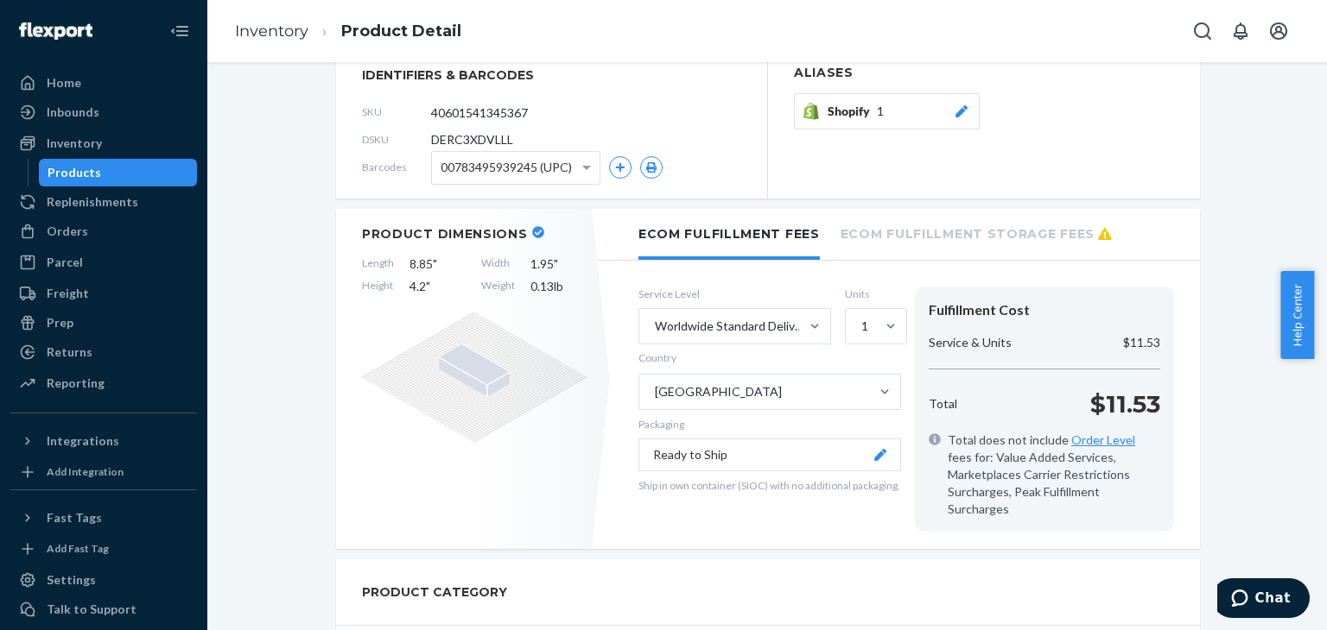
scroll to position [0, 0]
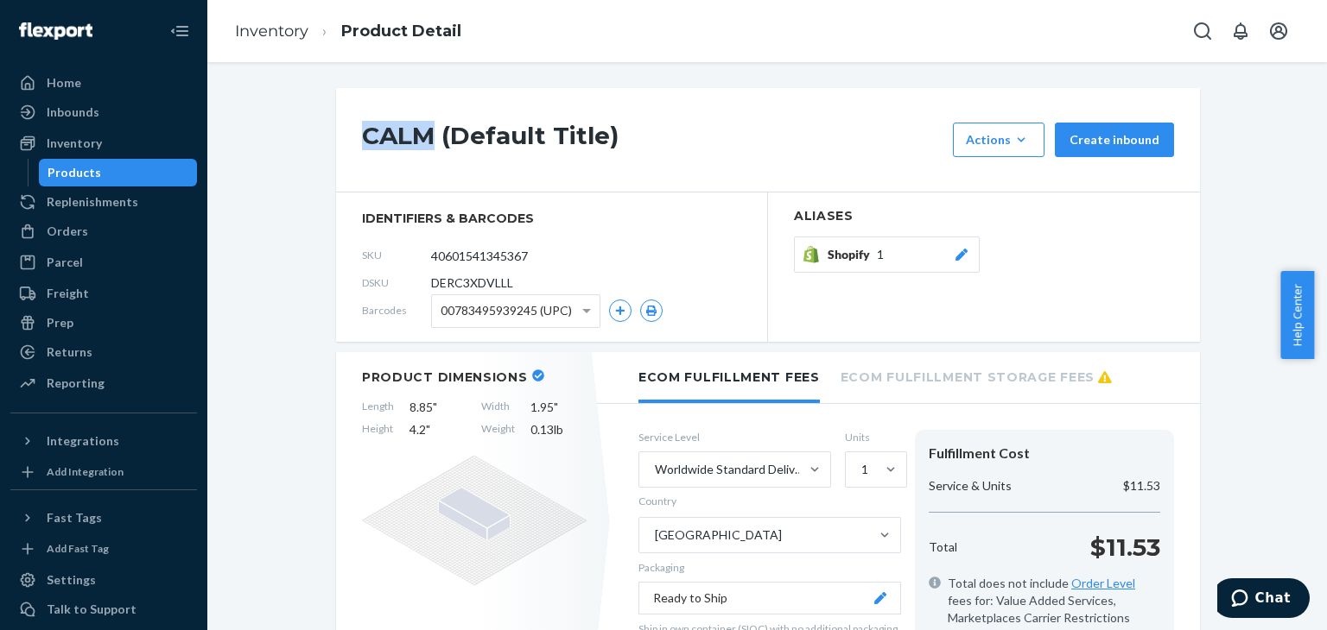
drag, startPoint x: 363, startPoint y: 143, endPoint x: 396, endPoint y: 130, distance: 35.3
click at [419, 148] on h1 "CALM (Default Title)" at bounding box center [653, 140] width 582 height 35
copy h1 "CALM"
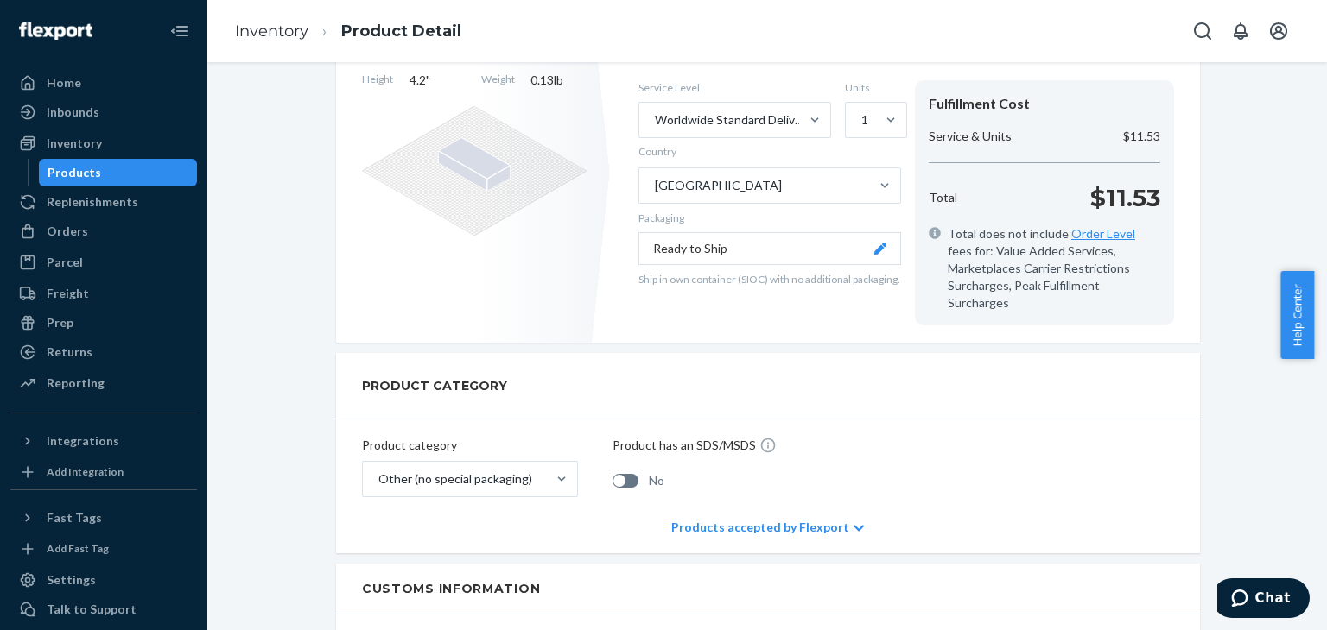
scroll to position [518, 0]
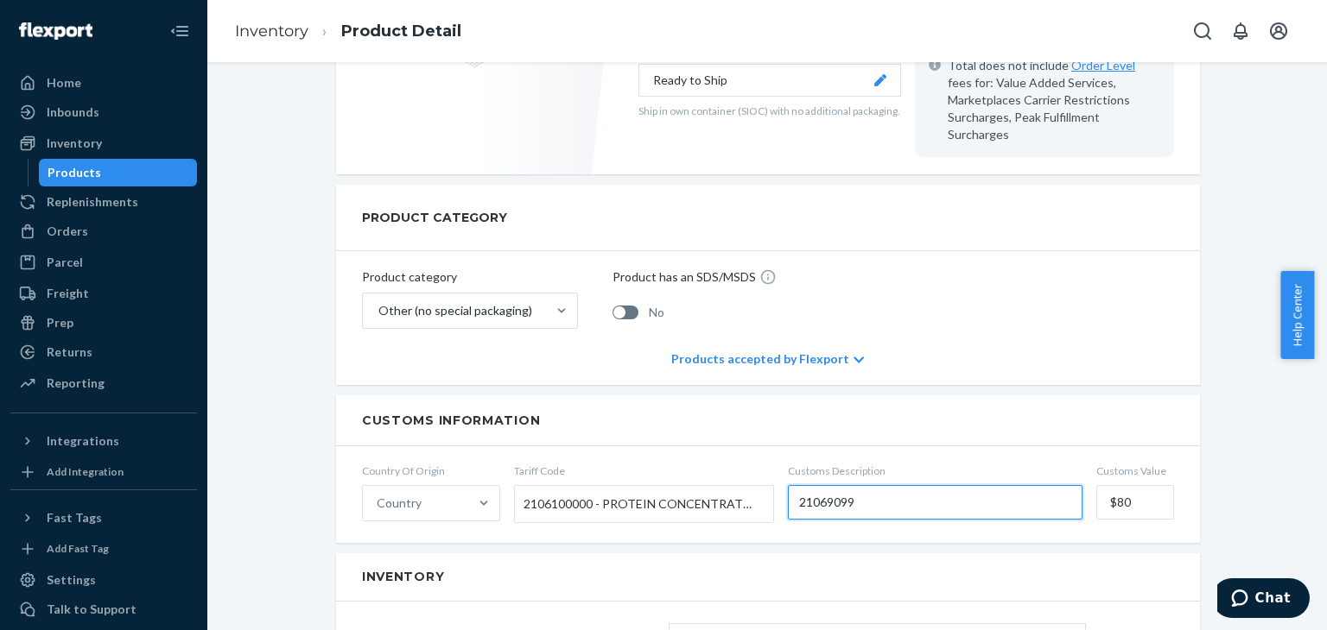
click at [890, 485] on input "21069099" at bounding box center [935, 502] width 295 height 35
paste input "CALM"
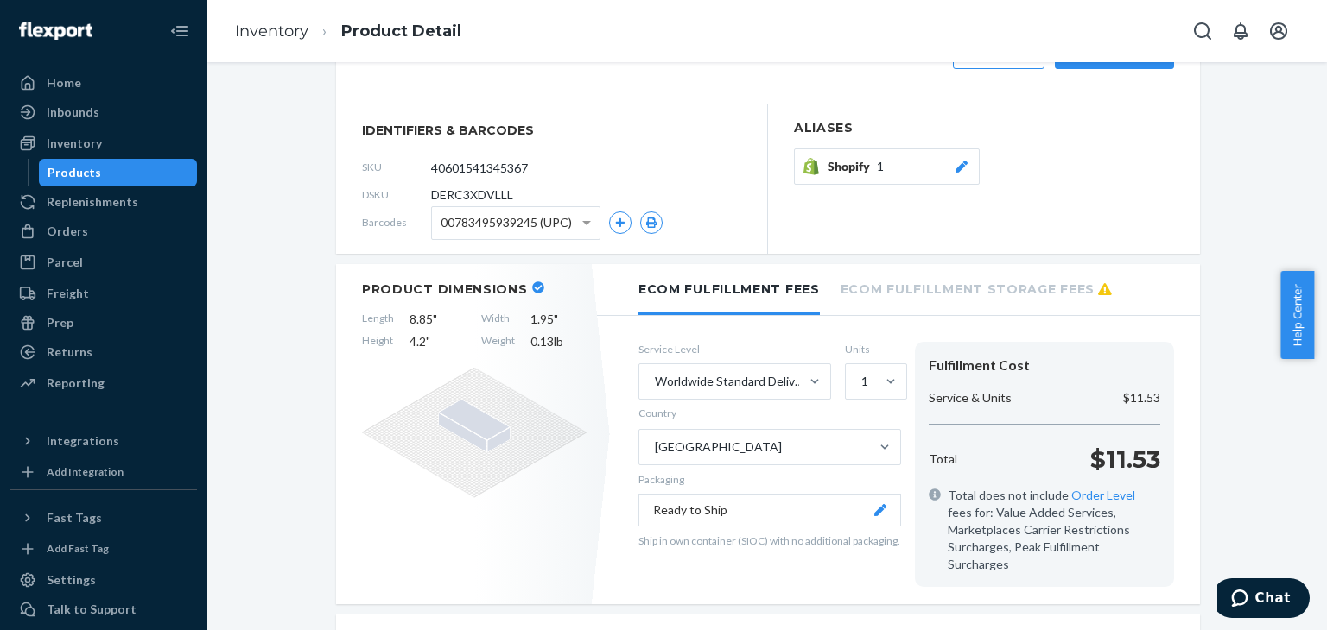
scroll to position [0, 0]
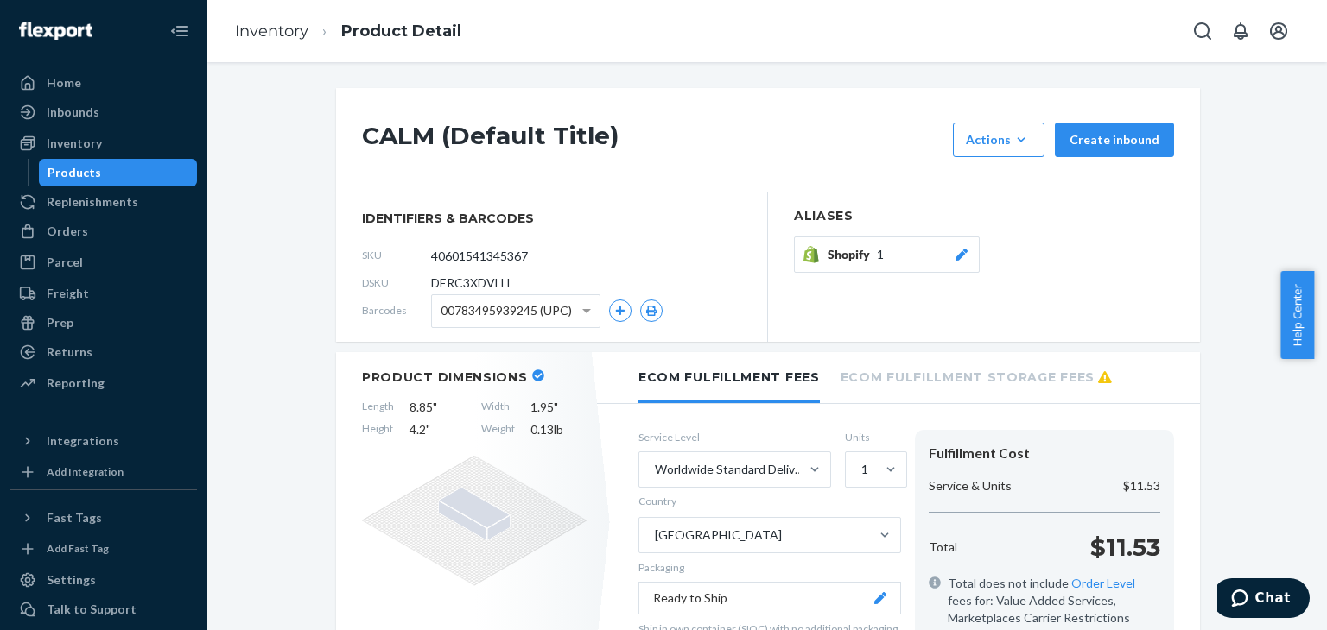
type input "21069099 CALM"
click at [1036, 212] on h2 "Aliases" at bounding box center [984, 216] width 380 height 13
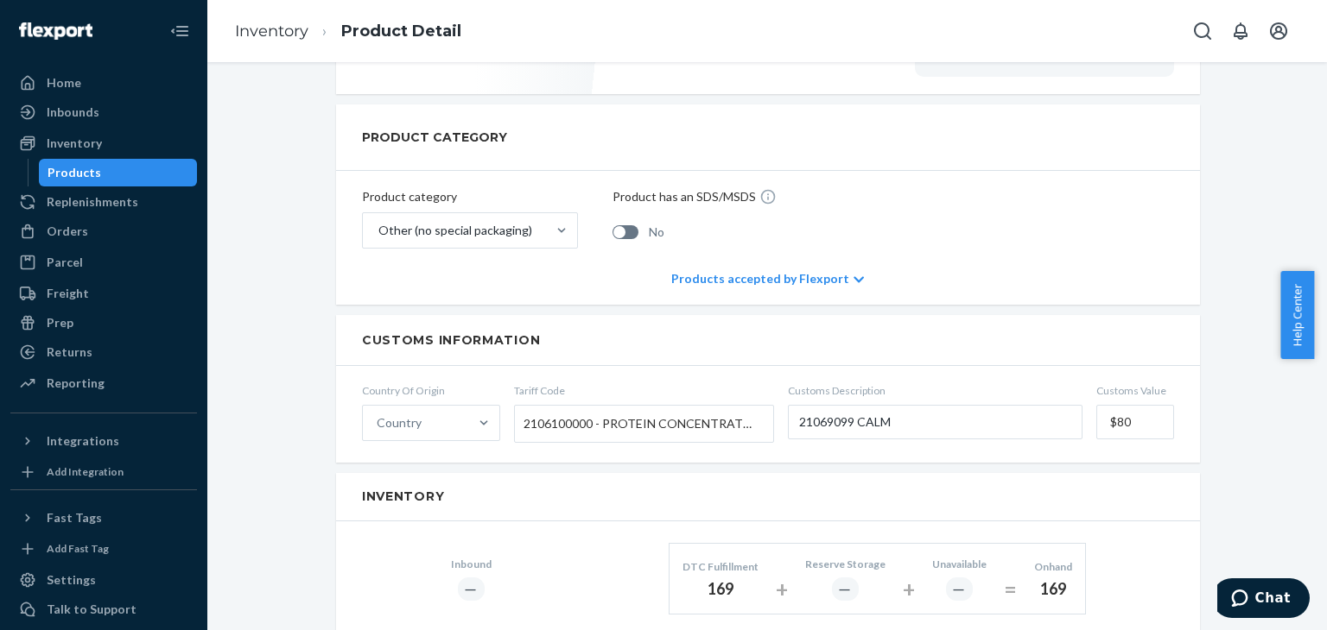
scroll to position [777, 0]
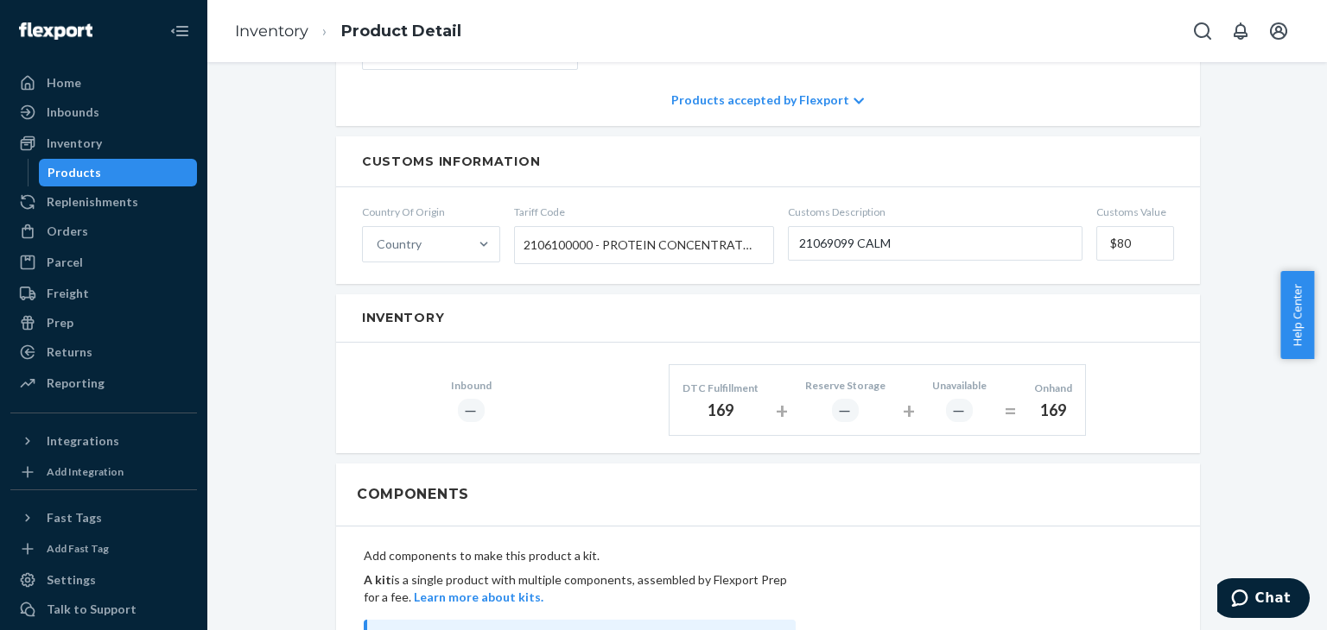
click at [1239, 274] on div "CALM (Default Title) Actions Add components Hide Request removal Create inbound…" at bounding box center [766, 473] width 1093 height 2324
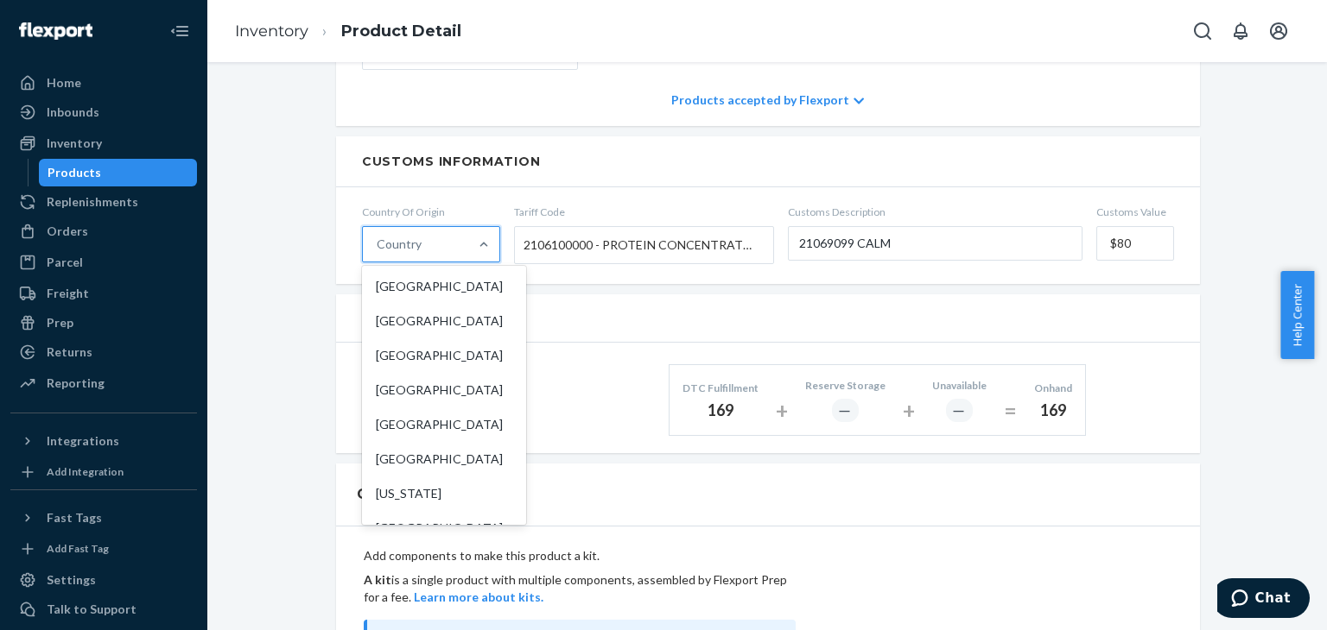
click at [441, 240] on div "Country" at bounding box center [415, 244] width 105 height 35
click at [378, 240] on input "option United States focused, 1 of 249. 249 results available. Use Up and Down …" at bounding box center [378, 244] width 2 height 17
click at [450, 270] on div "[GEOGRAPHIC_DATA]" at bounding box center [443, 286] width 157 height 35
click at [378, 253] on input "option United States focused, 1 of 249. 249 results available. Use Up and Down …" at bounding box center [378, 244] width 2 height 17
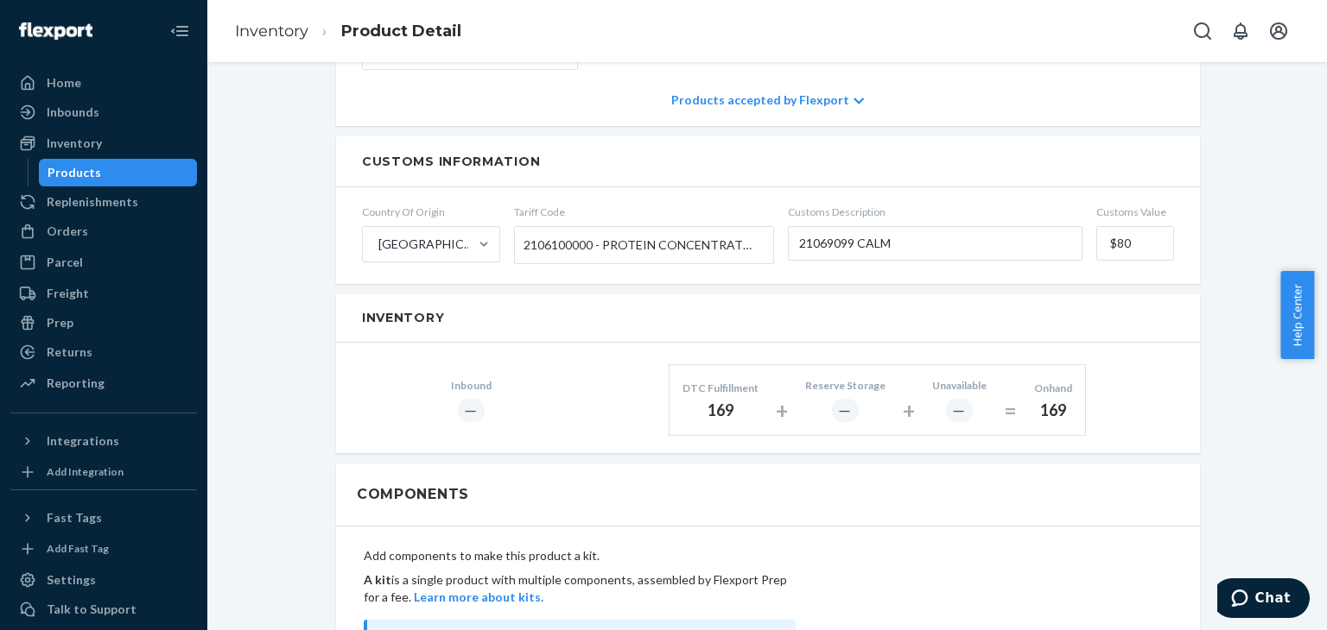
click at [1200, 150] on div "CALM (Default Title) Actions Add components Hide Request removal Create inbound…" at bounding box center [767, 473] width 888 height 2324
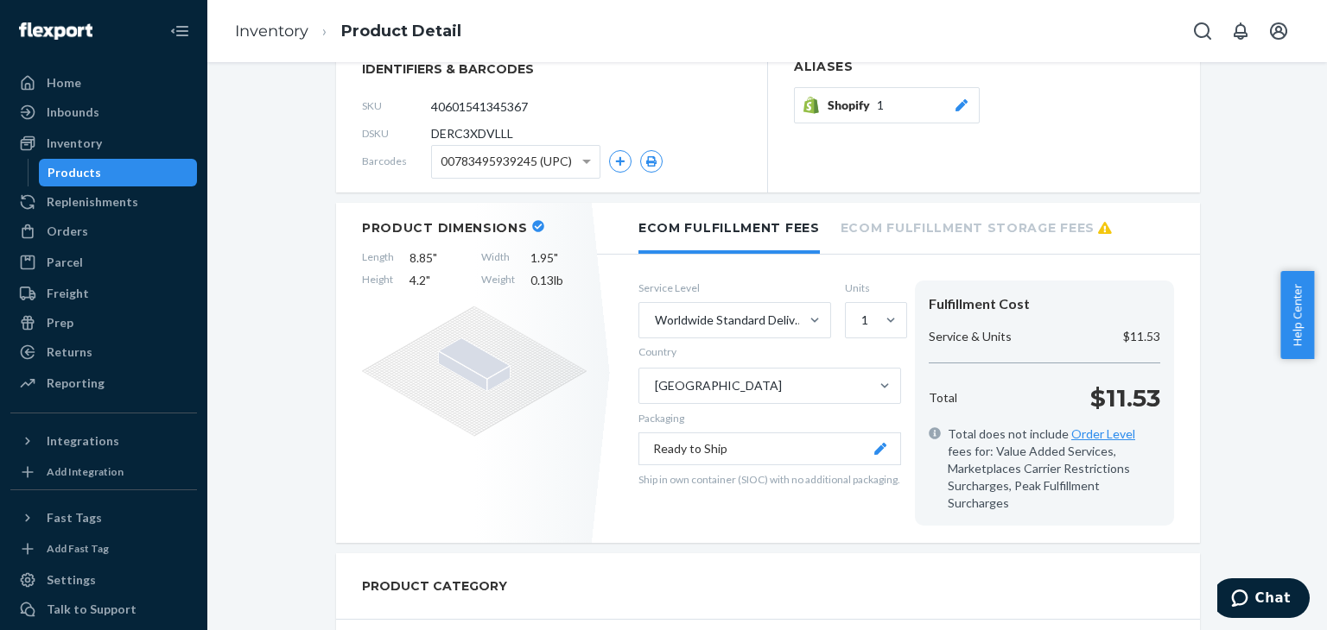
scroll to position [0, 0]
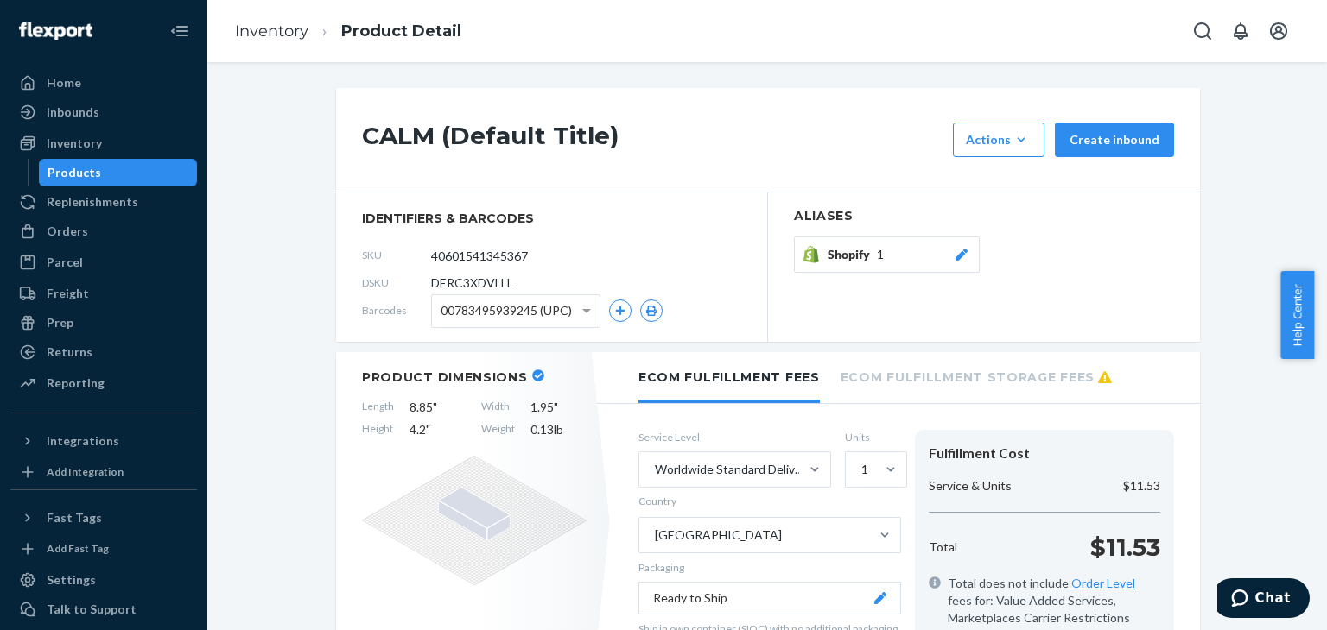
drag, startPoint x: 56, startPoint y: 150, endPoint x: 185, endPoint y: 319, distance: 212.0
click at [56, 150] on div "Inventory" at bounding box center [74, 143] width 55 height 17
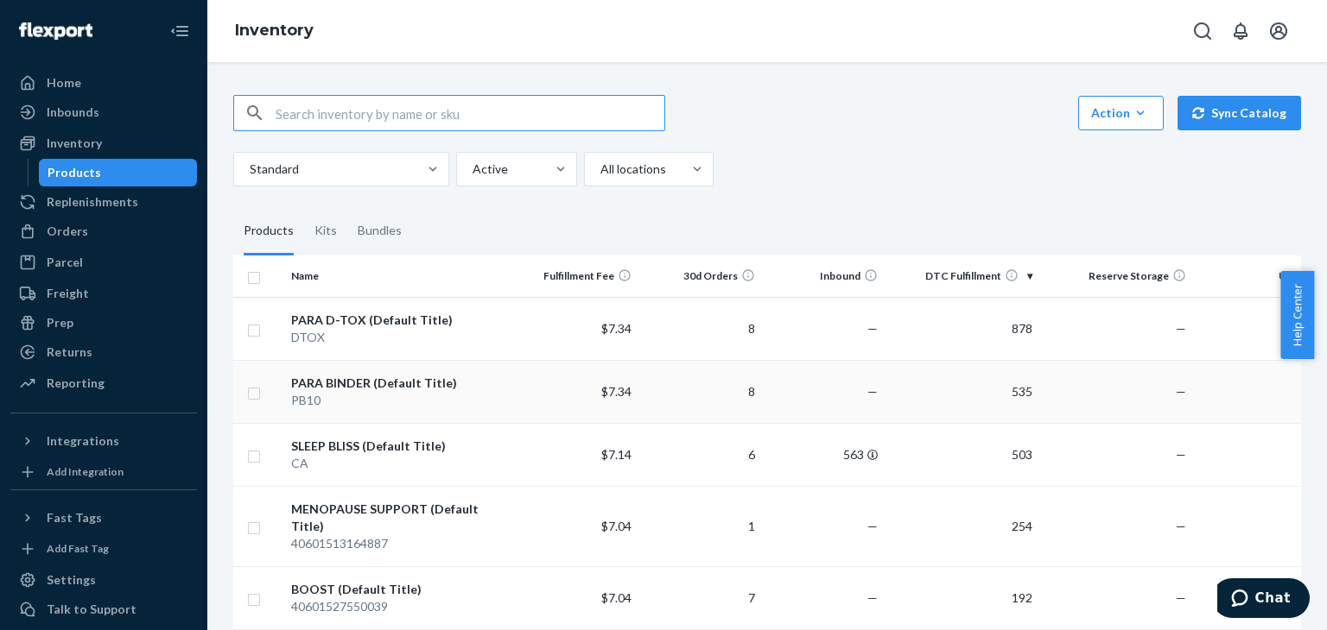
click at [363, 395] on div "PB10" at bounding box center [399, 400] width 217 height 17
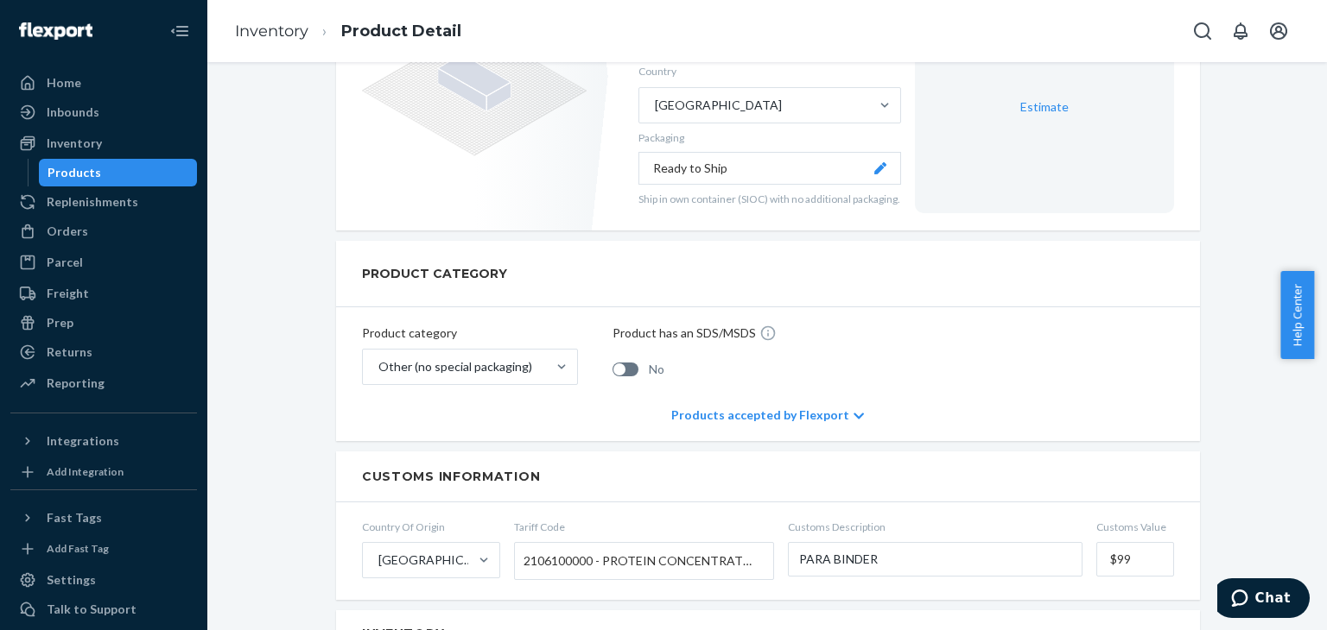
scroll to position [518, 0]
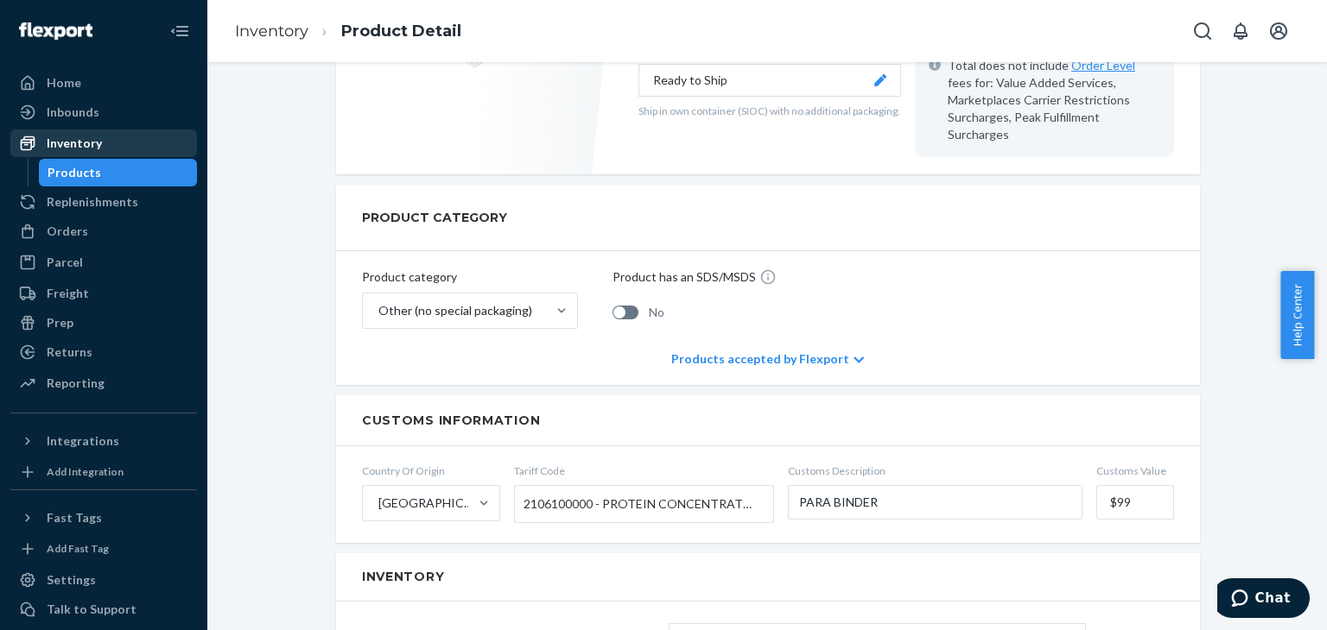
click at [114, 134] on div "Inventory" at bounding box center [103, 143] width 183 height 24
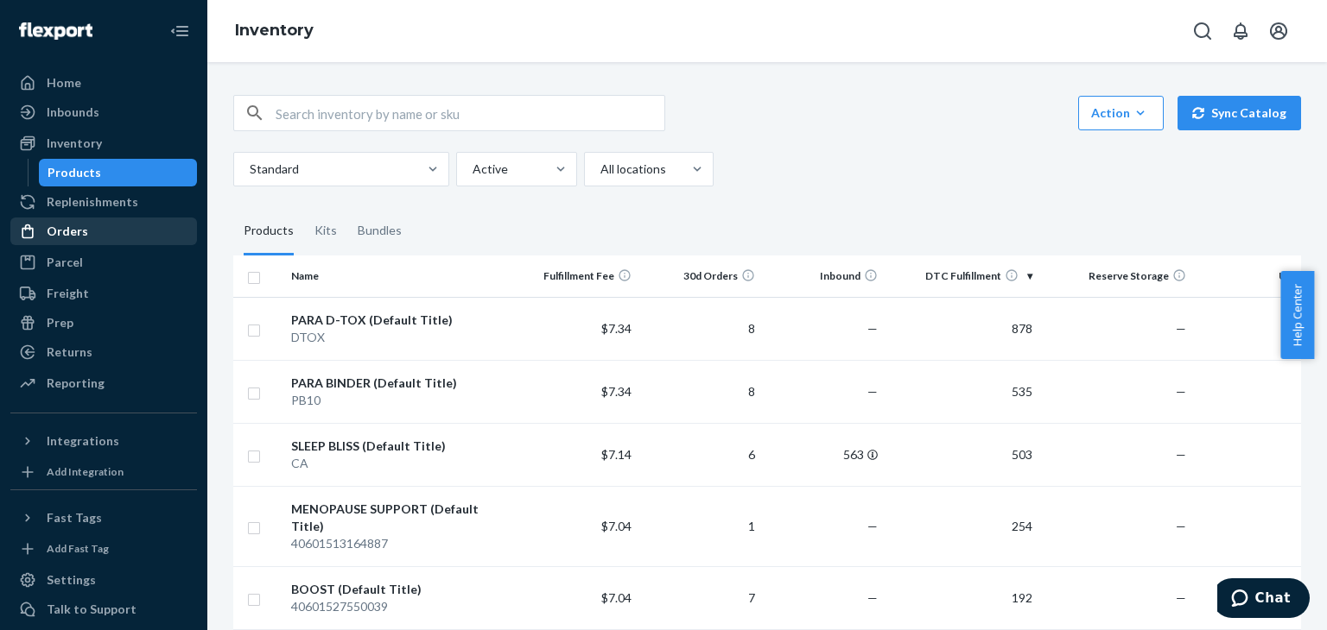
click at [93, 242] on div "Orders" at bounding box center [103, 231] width 183 height 24
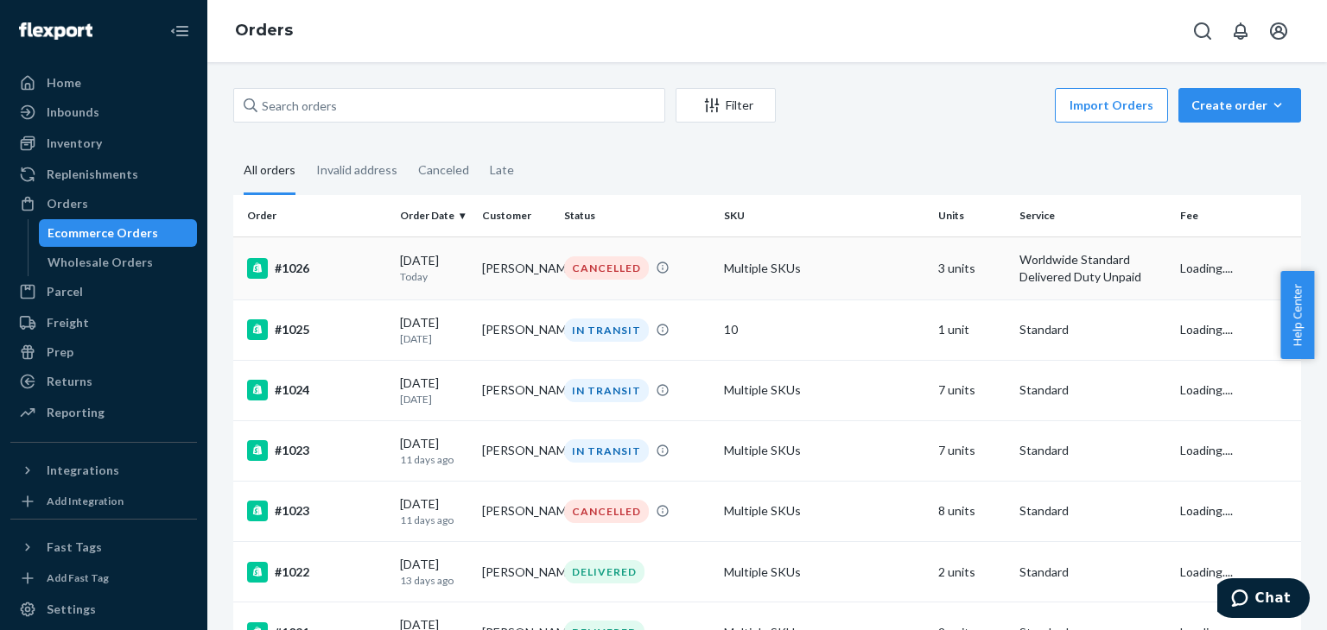
click at [545, 246] on td "[PERSON_NAME]" at bounding box center [516, 268] width 82 height 63
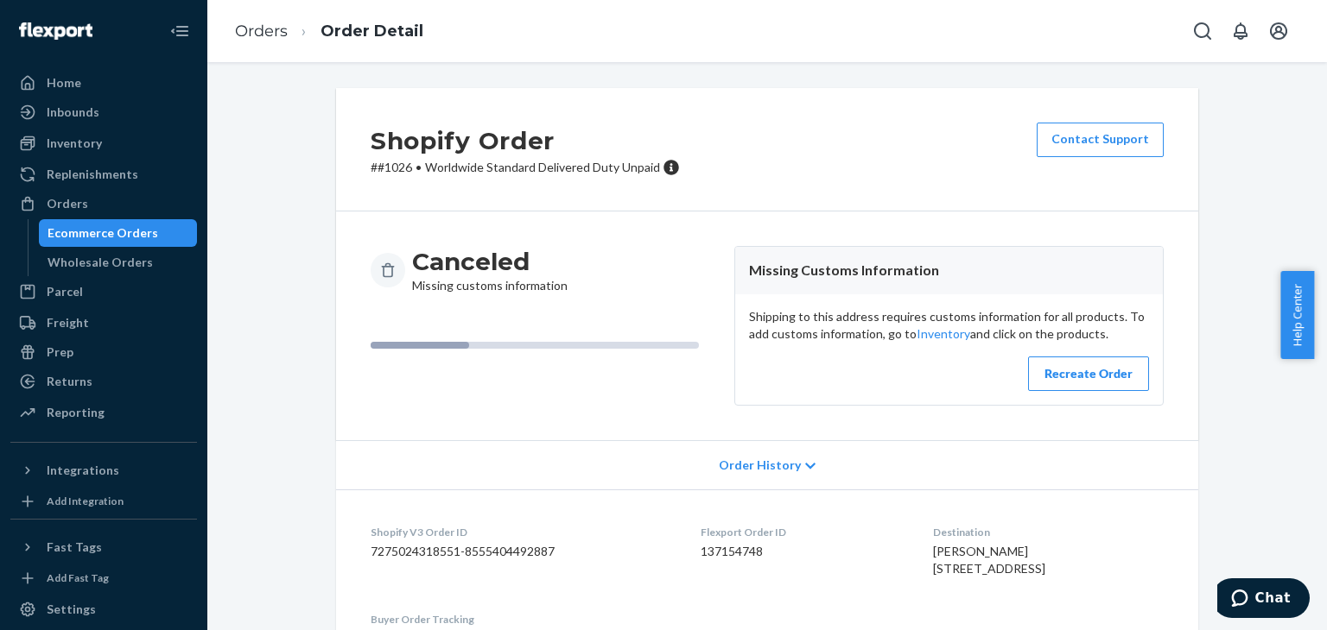
click at [1099, 383] on button "Recreate Order" at bounding box center [1088, 374] width 121 height 35
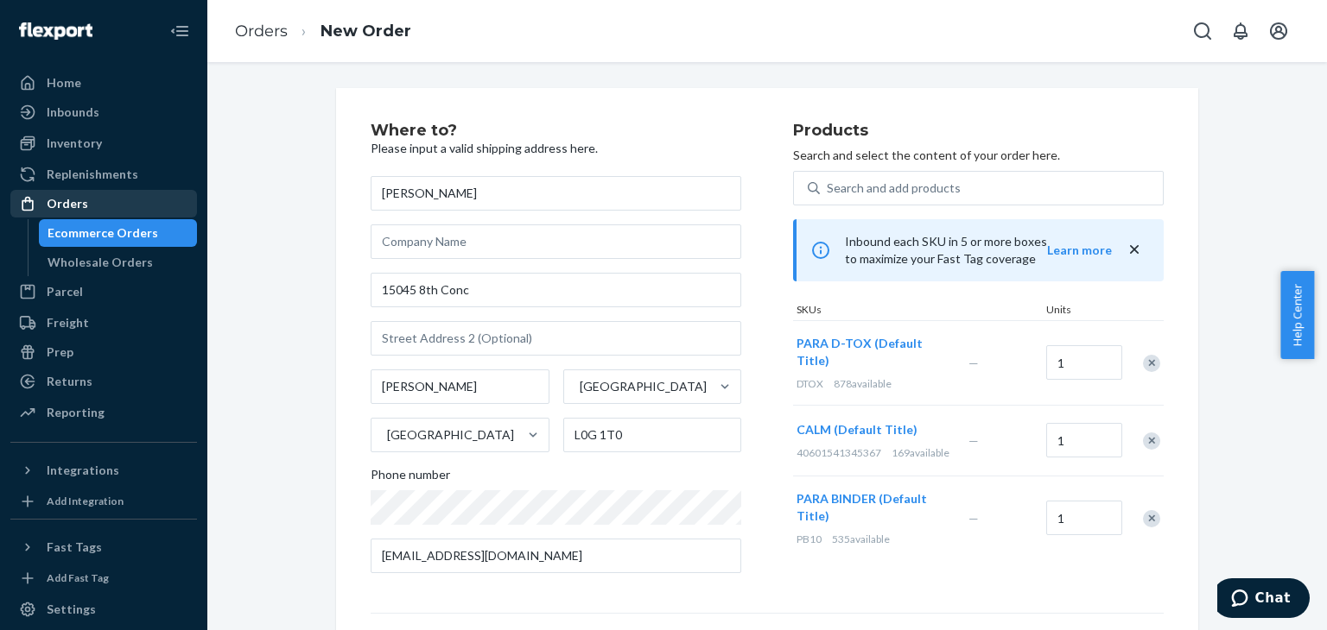
click at [105, 197] on div "Orders" at bounding box center [103, 204] width 183 height 24
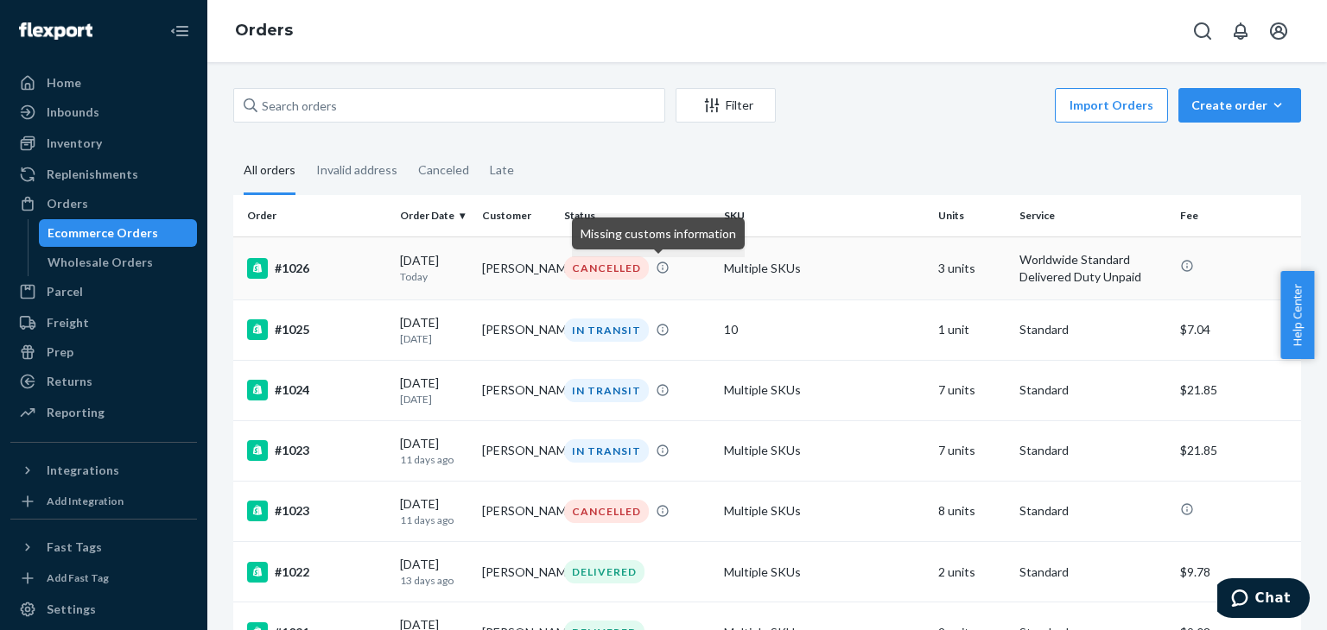
click at [656, 271] on icon at bounding box center [661, 268] width 11 height 11
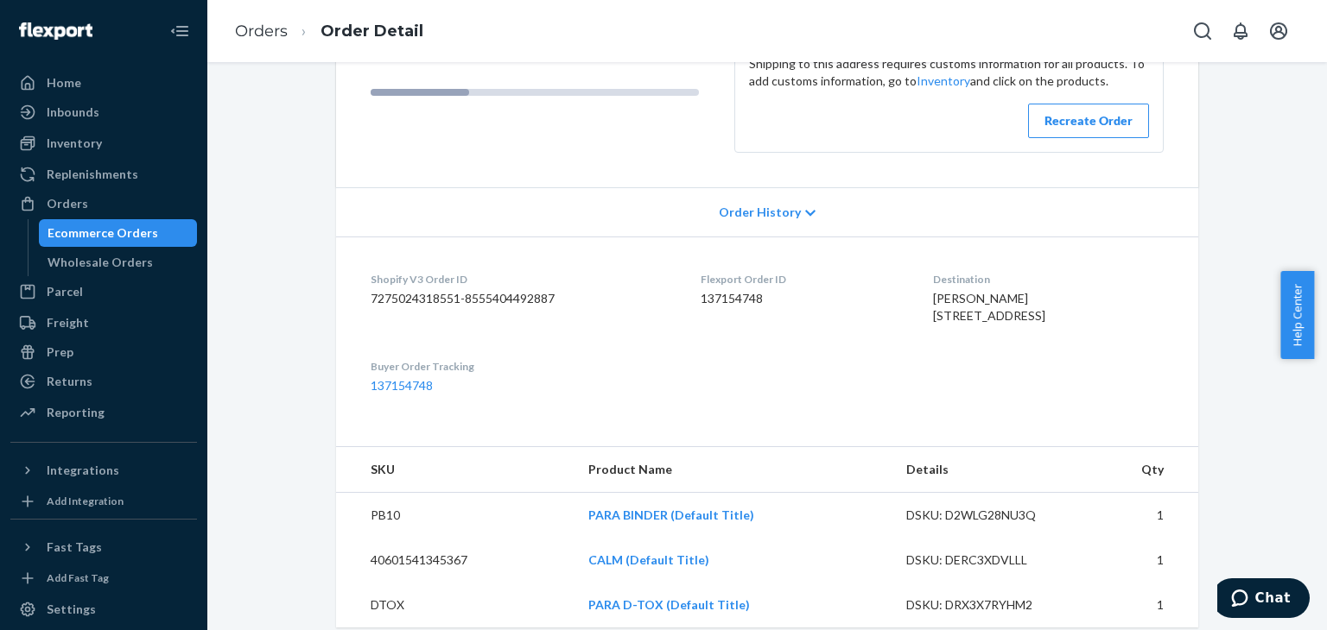
scroll to position [304, 0]
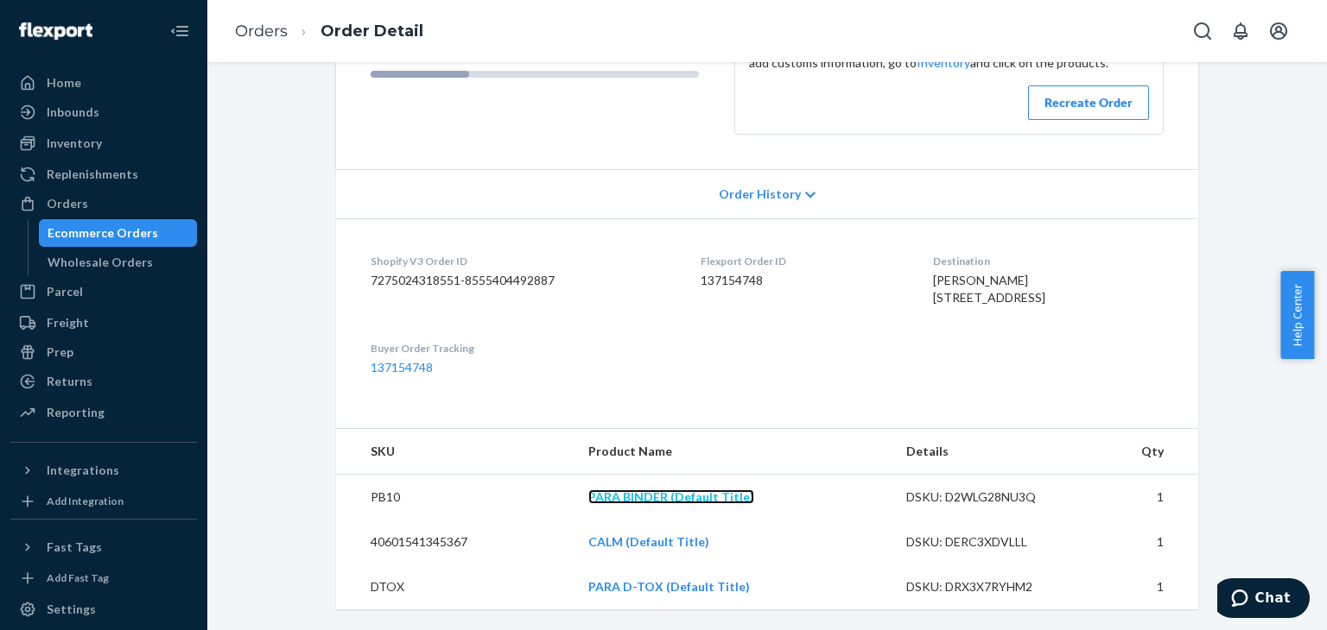
click at [695, 497] on link "PARA BINDER (Default Title)" at bounding box center [671, 497] width 166 height 15
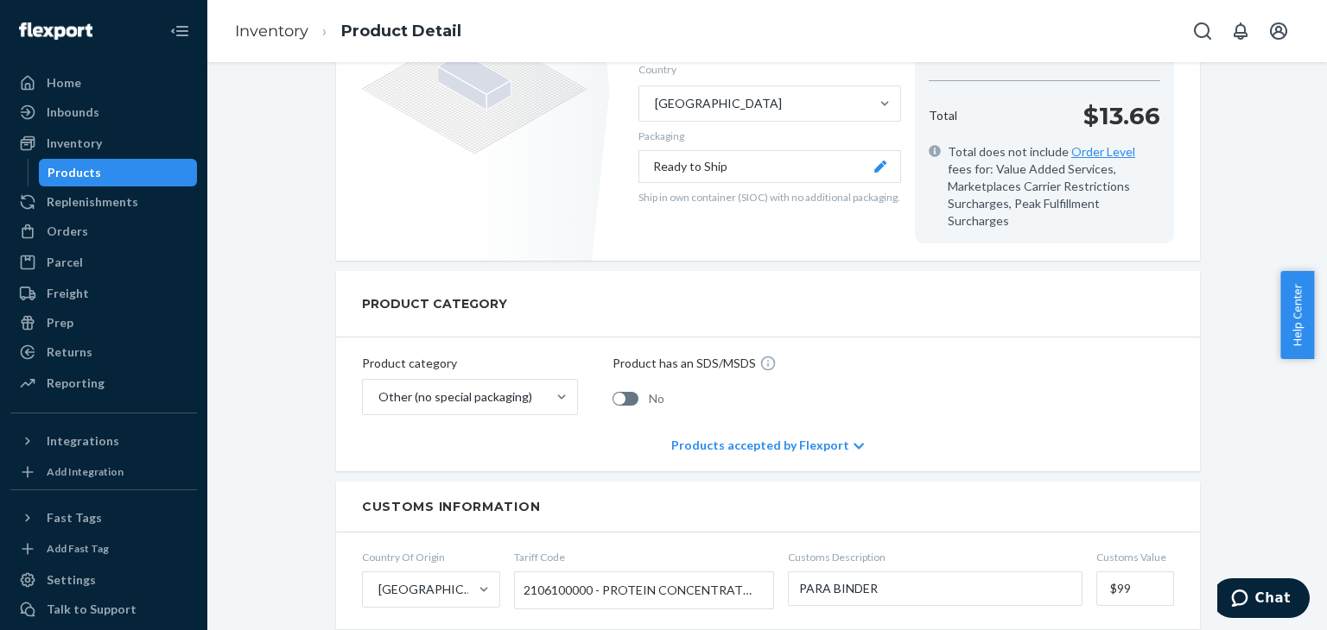
scroll to position [691, 0]
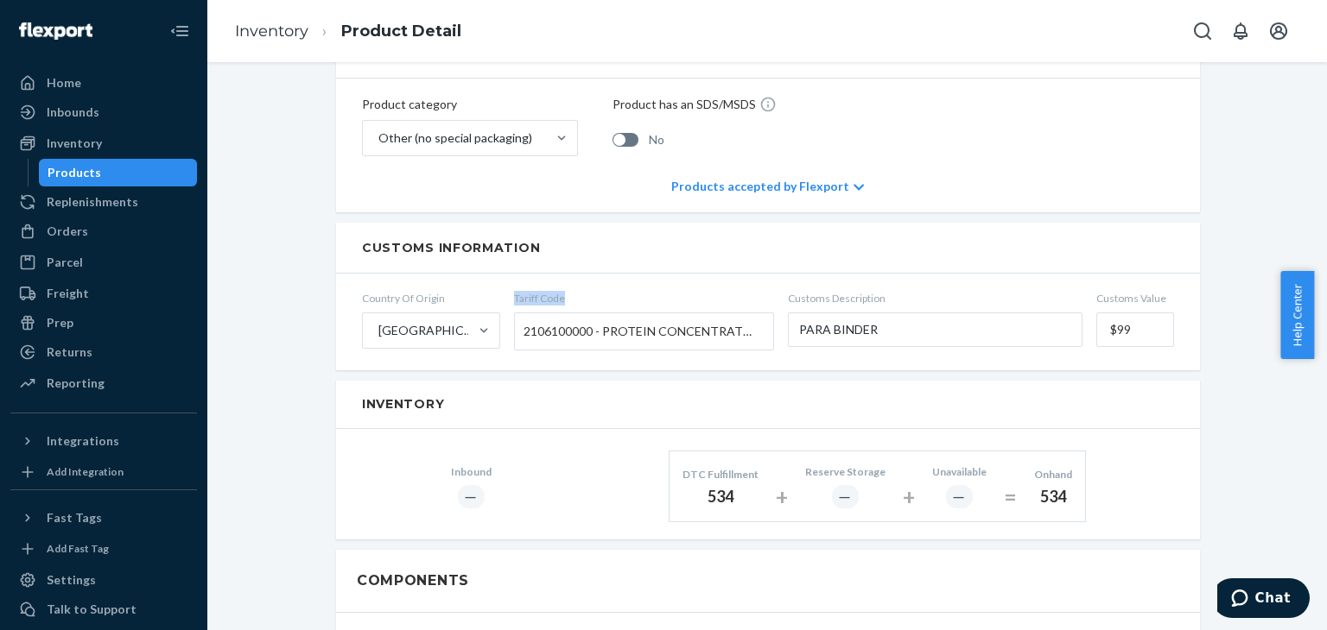
drag, startPoint x: 504, startPoint y: 277, endPoint x: 535, endPoint y: 279, distance: 31.1
click at [551, 281] on form "Country Of Origin [GEOGRAPHIC_DATA] Tariff Code 2106100000 - PROTEIN CONCENTRAT…" at bounding box center [768, 322] width 864 height 97
drag, startPoint x: 535, startPoint y: 279, endPoint x: 504, endPoint y: 276, distance: 32.1
click at [502, 276] on form "Country Of Origin [GEOGRAPHIC_DATA] Tariff Code 2106100000 - PROTEIN CONCENTRAT…" at bounding box center [768, 322] width 864 height 97
click at [546, 274] on form "Country Of Origin [GEOGRAPHIC_DATA] Tariff Code 2106100000 - PROTEIN CONCENTRAT…" at bounding box center [768, 322] width 864 height 97
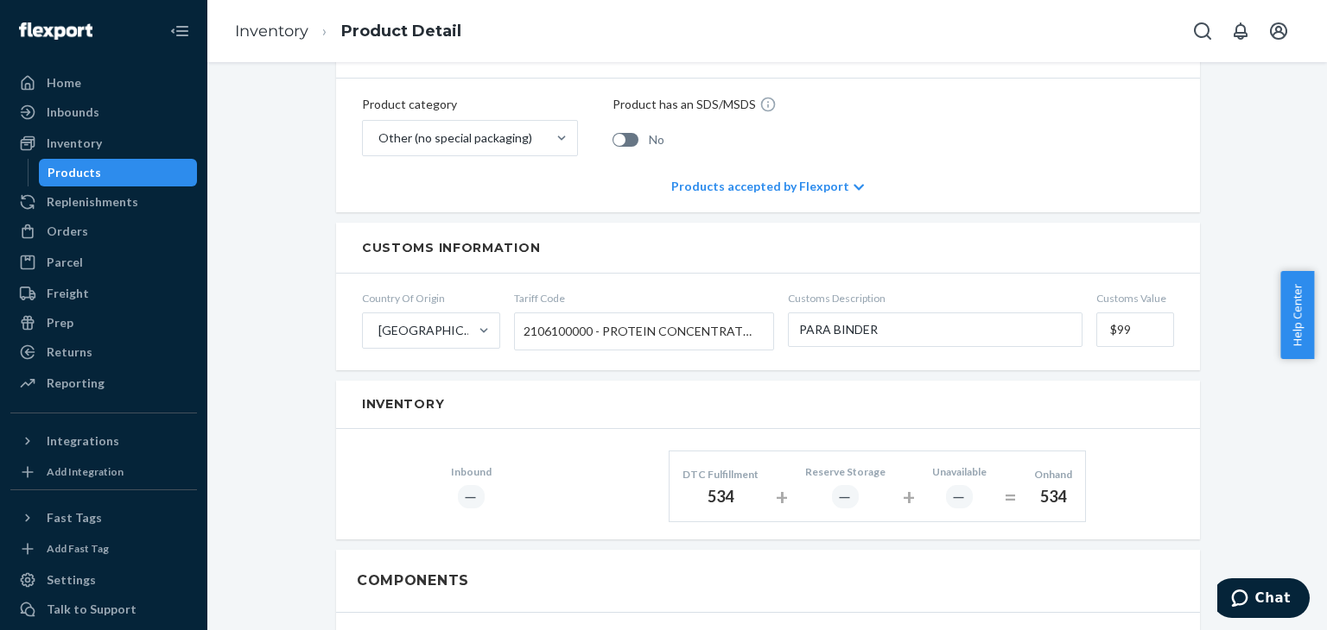
click at [567, 291] on span "Tariff Code" at bounding box center [644, 298] width 260 height 15
click at [528, 315] on input "Tariff Code 2106100000 - PROTEIN CONCENTRATES AND TEXTURED PROTEIN SUBSTANCES" at bounding box center [525, 331] width 4 height 32
drag, startPoint x: 567, startPoint y: 281, endPoint x: 515, endPoint y: 282, distance: 51.9
click at [515, 291] on span "Tariff Code" at bounding box center [644, 298] width 260 height 15
click at [523, 315] on input "Tariff Code 2106100000 - PROTEIN CONCENTRATES AND TEXTURED PROTEIN SUBSTANCES" at bounding box center [525, 331] width 4 height 32
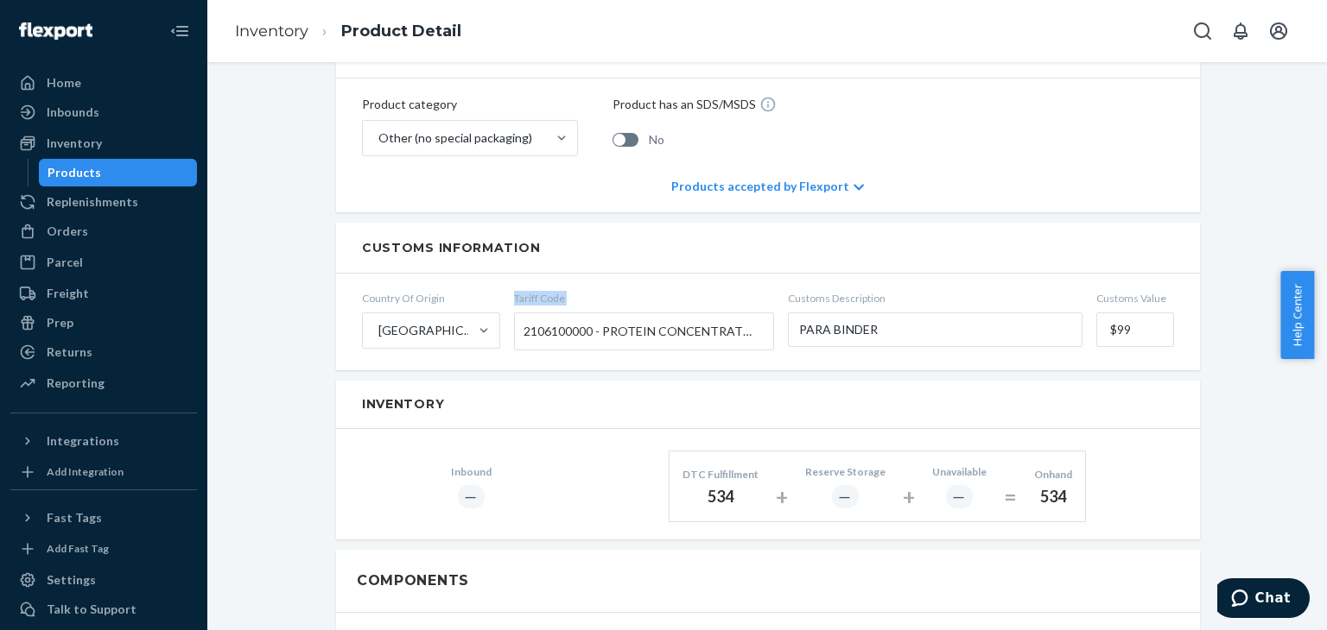
copy label "Tariff Code"
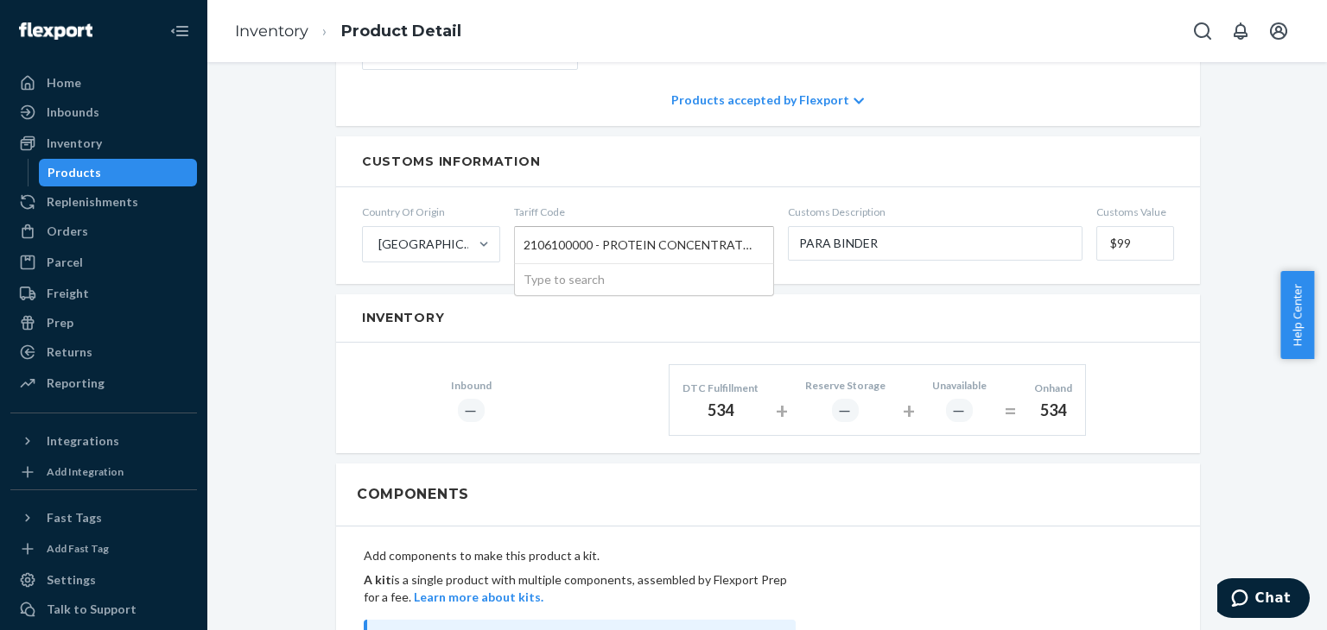
click at [690, 231] on span "2106100000 - PROTEIN CONCENTRATES AND TEXTURED PROTEIN SUBSTANCES" at bounding box center [639, 245] width 232 height 29
click at [528, 229] on input "Tariff Code 2106100000 - PROTEIN CONCENTRATES AND TEXTURED PROTEIN SUBSTANCES T…" at bounding box center [525, 245] width 4 height 32
click at [554, 264] on div "Type to search" at bounding box center [644, 279] width 258 height 31
click at [528, 261] on input "Tariff Code 2106100000 - PROTEIN CONCENTRATES AND TEXTURED PROTEIN SUBSTANCES T…" at bounding box center [525, 245] width 4 height 32
click at [843, 306] on div "Inventory" at bounding box center [768, 319] width 864 height 48
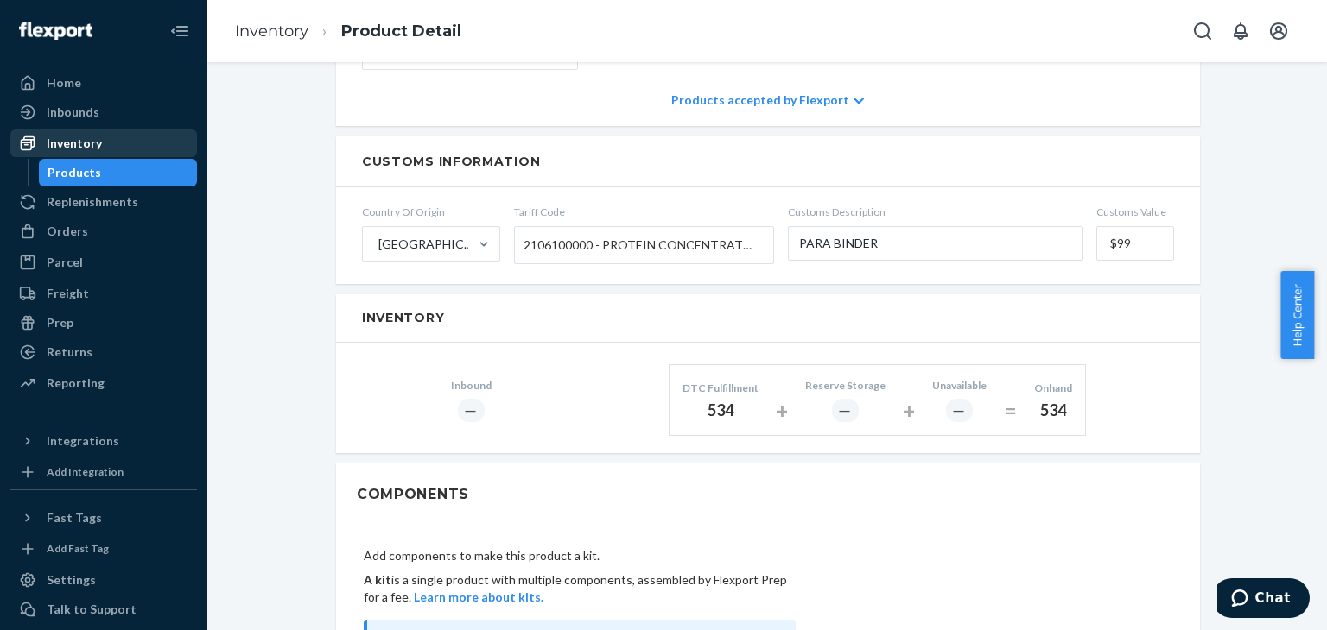
click at [101, 132] on div "Inventory" at bounding box center [103, 143] width 183 height 24
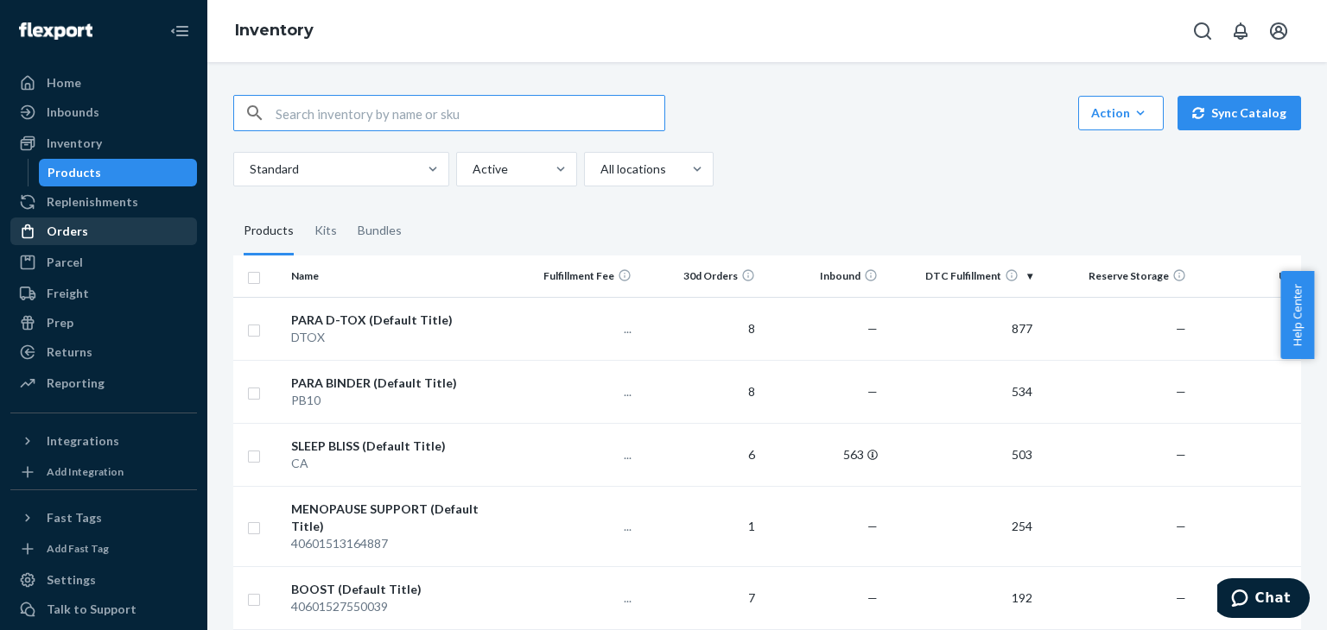
click at [91, 239] on div "Orders" at bounding box center [103, 231] width 183 height 24
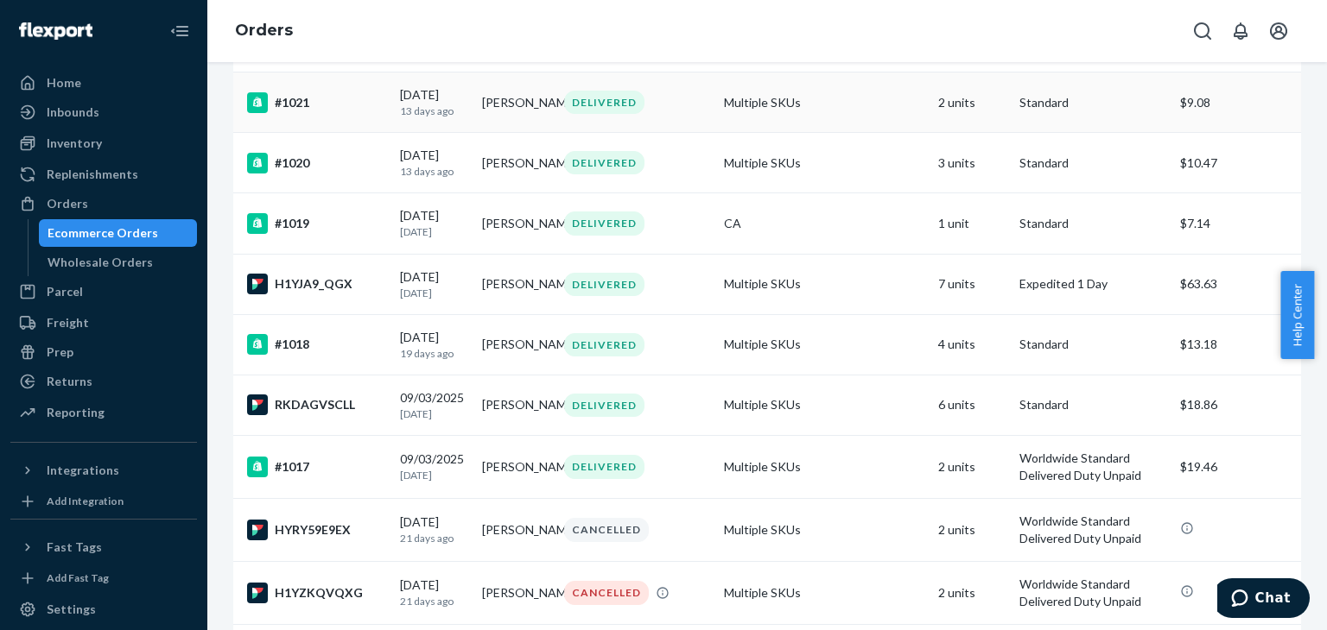
scroll to position [691, 0]
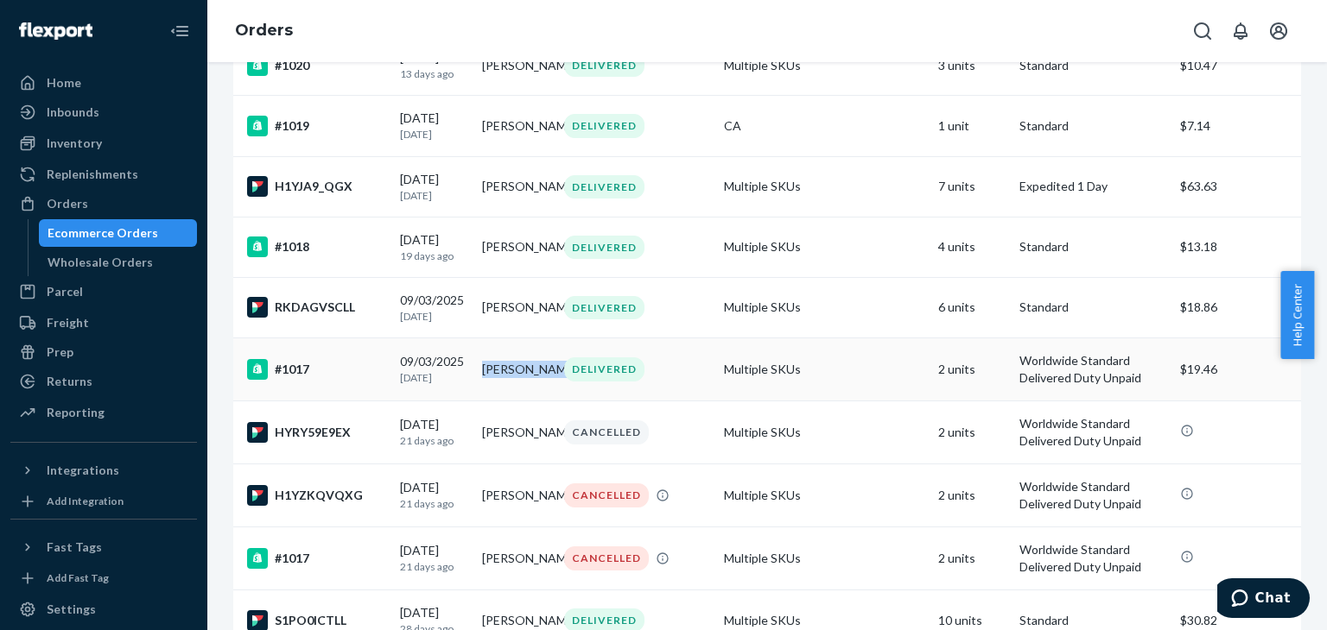
drag, startPoint x: 522, startPoint y: 408, endPoint x: 480, endPoint y: 376, distance: 52.3
click at [480, 376] on td "[PERSON_NAME]" at bounding box center [516, 370] width 82 height 63
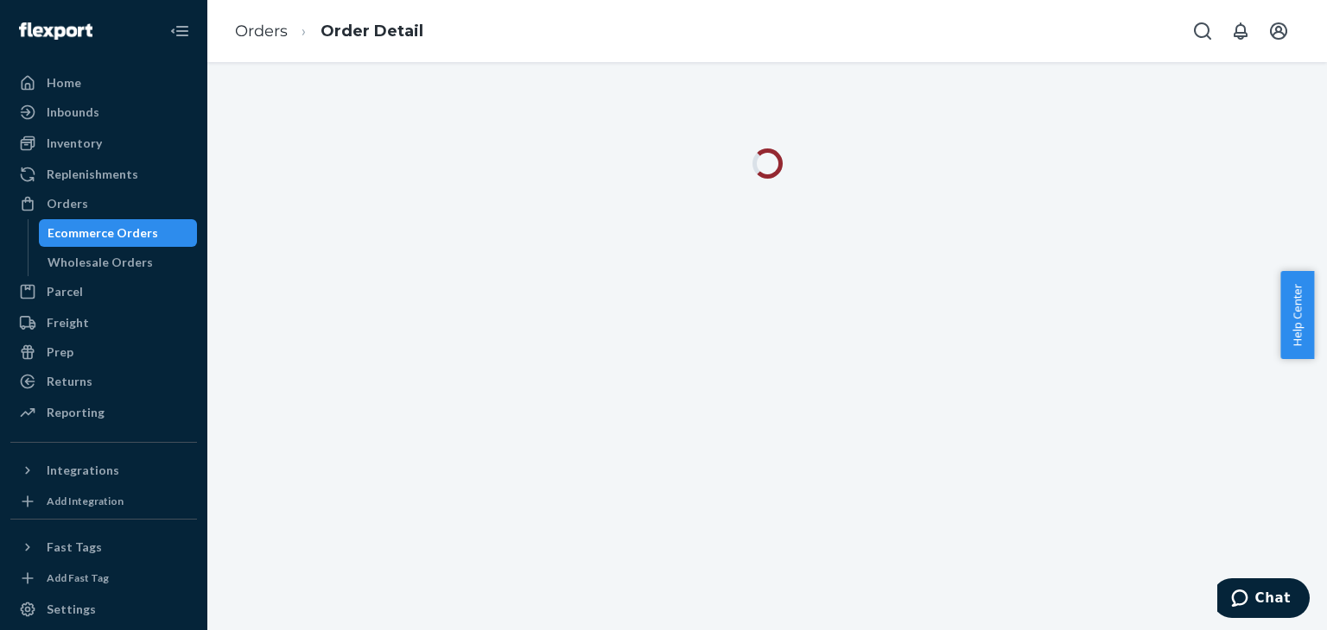
drag, startPoint x: 491, startPoint y: 381, endPoint x: 907, endPoint y: 35, distance: 541.0
click at [907, 35] on div "Orders Order Detail" at bounding box center [766, 31] width 1119 height 62
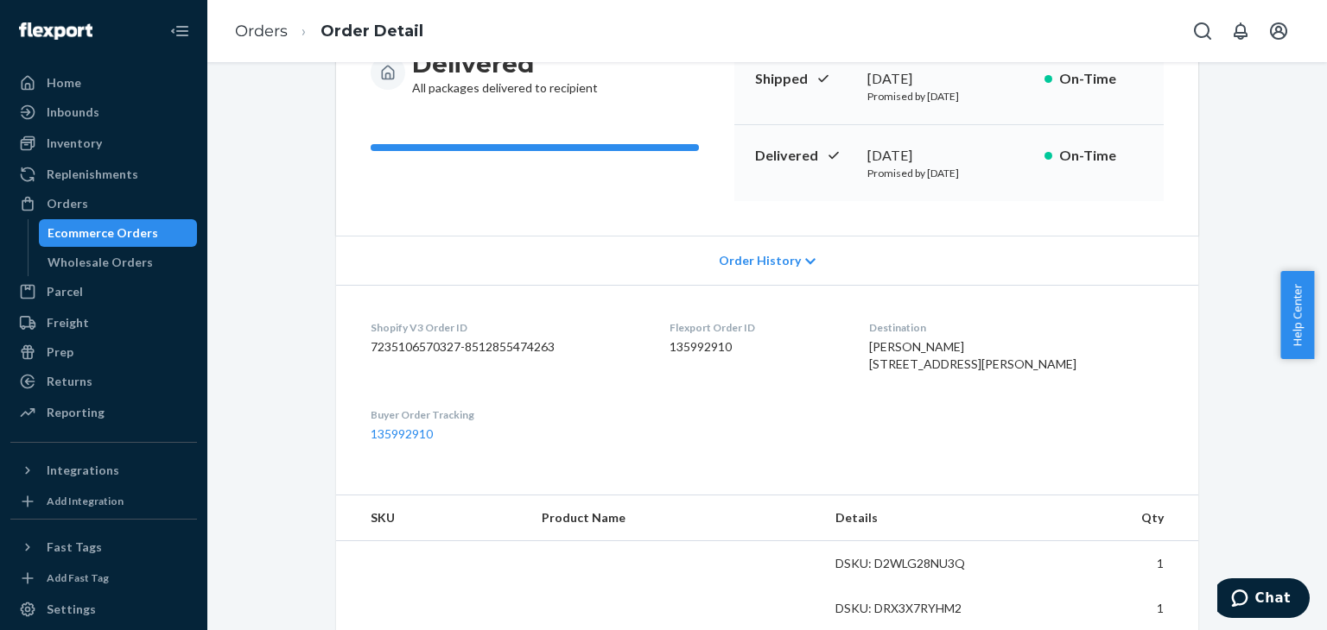
scroll to position [345, 0]
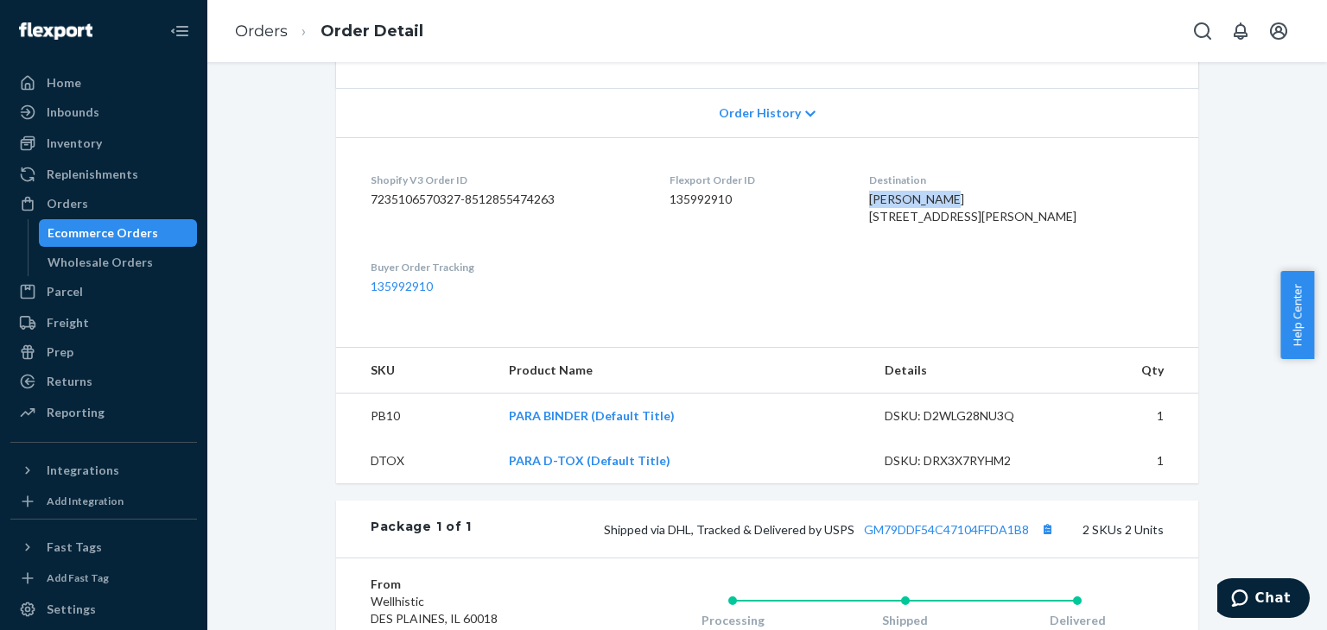
drag, startPoint x: 911, startPoint y: 194, endPoint x: 1087, endPoint y: 194, distance: 176.2
click at [1102, 198] on div "[PERSON_NAME] [STREET_ADDRESS][PERSON_NAME]" at bounding box center [1016, 208] width 295 height 35
copy span "[PERSON_NAME]"
